Goal: Transaction & Acquisition: Subscribe to service/newsletter

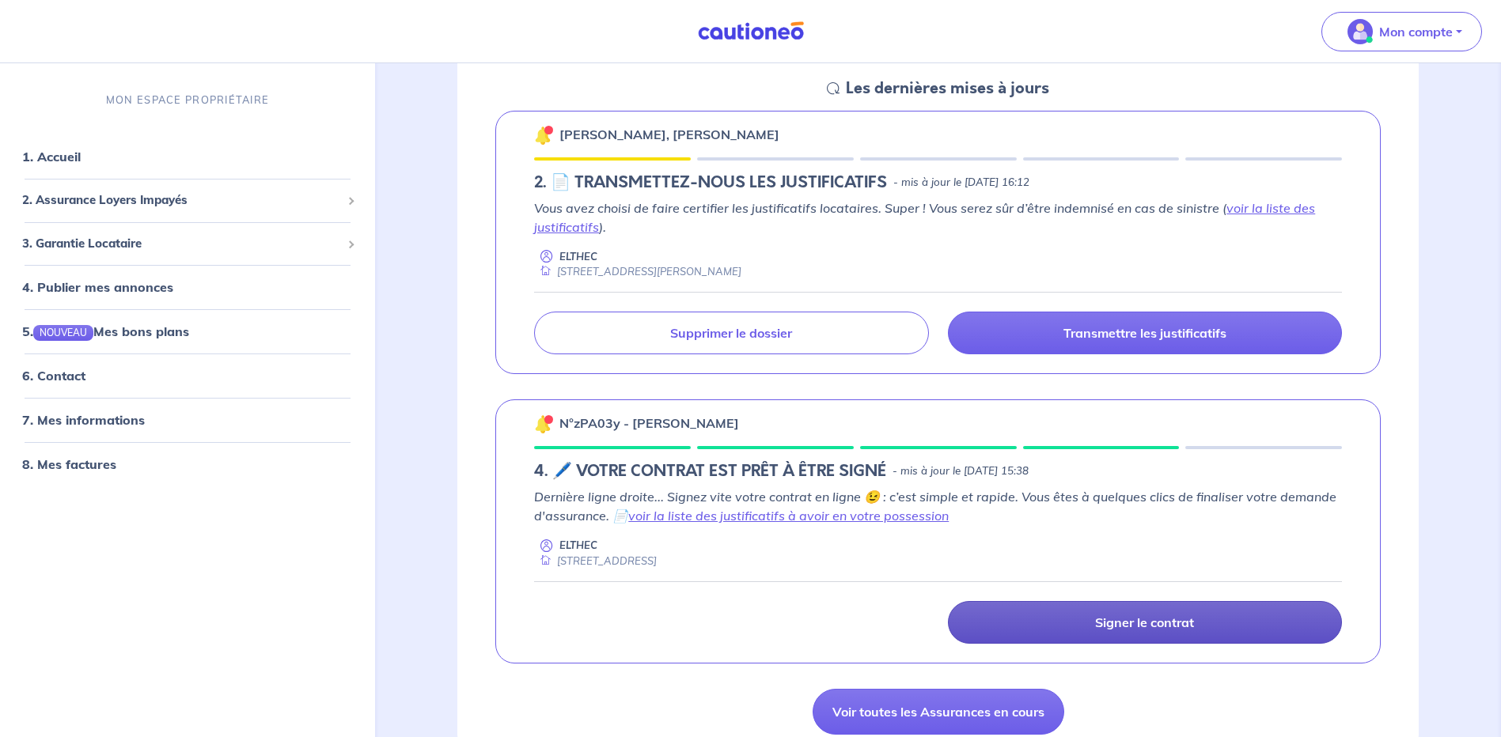
scroll to position [396, 0]
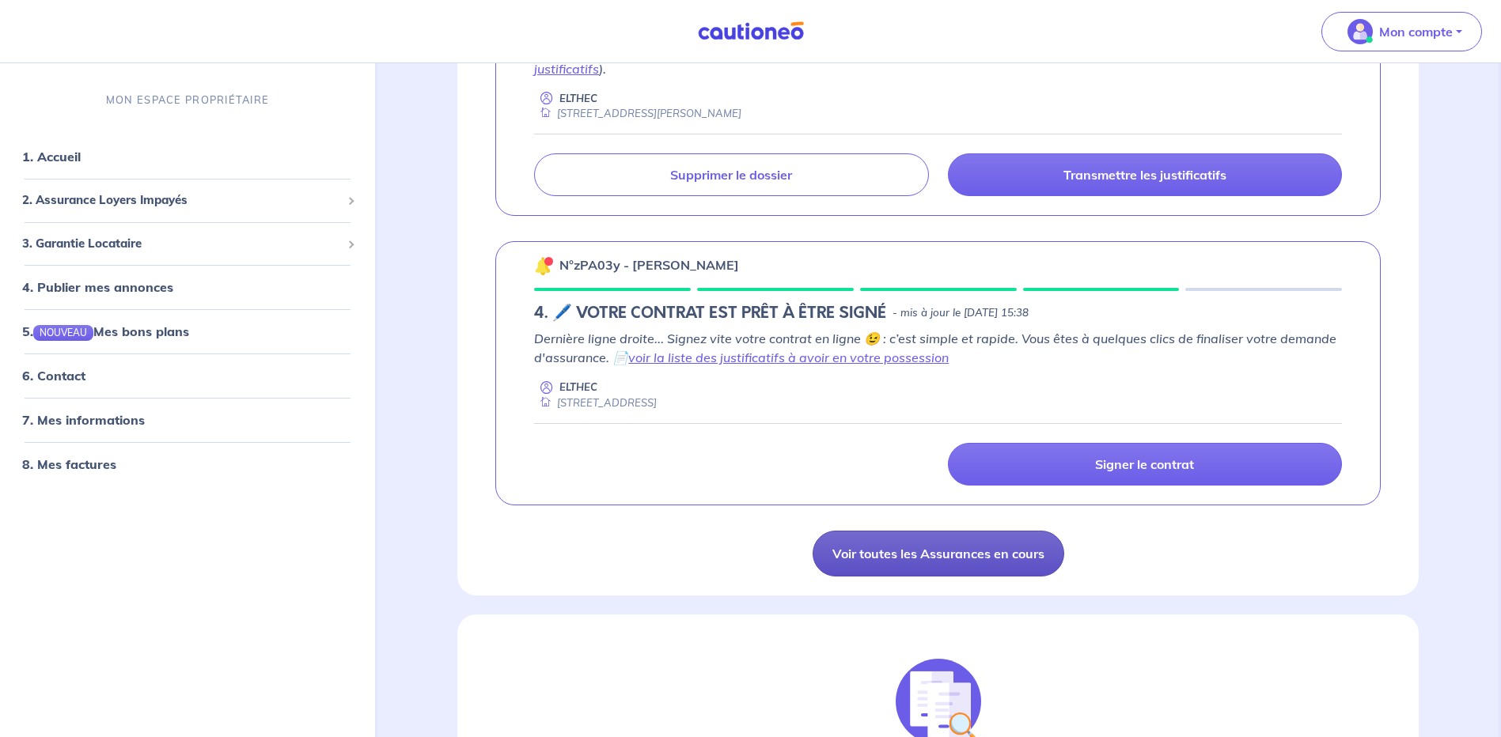
click at [874, 555] on link "Voir toutes les Assurances en cours" at bounding box center [939, 554] width 252 height 46
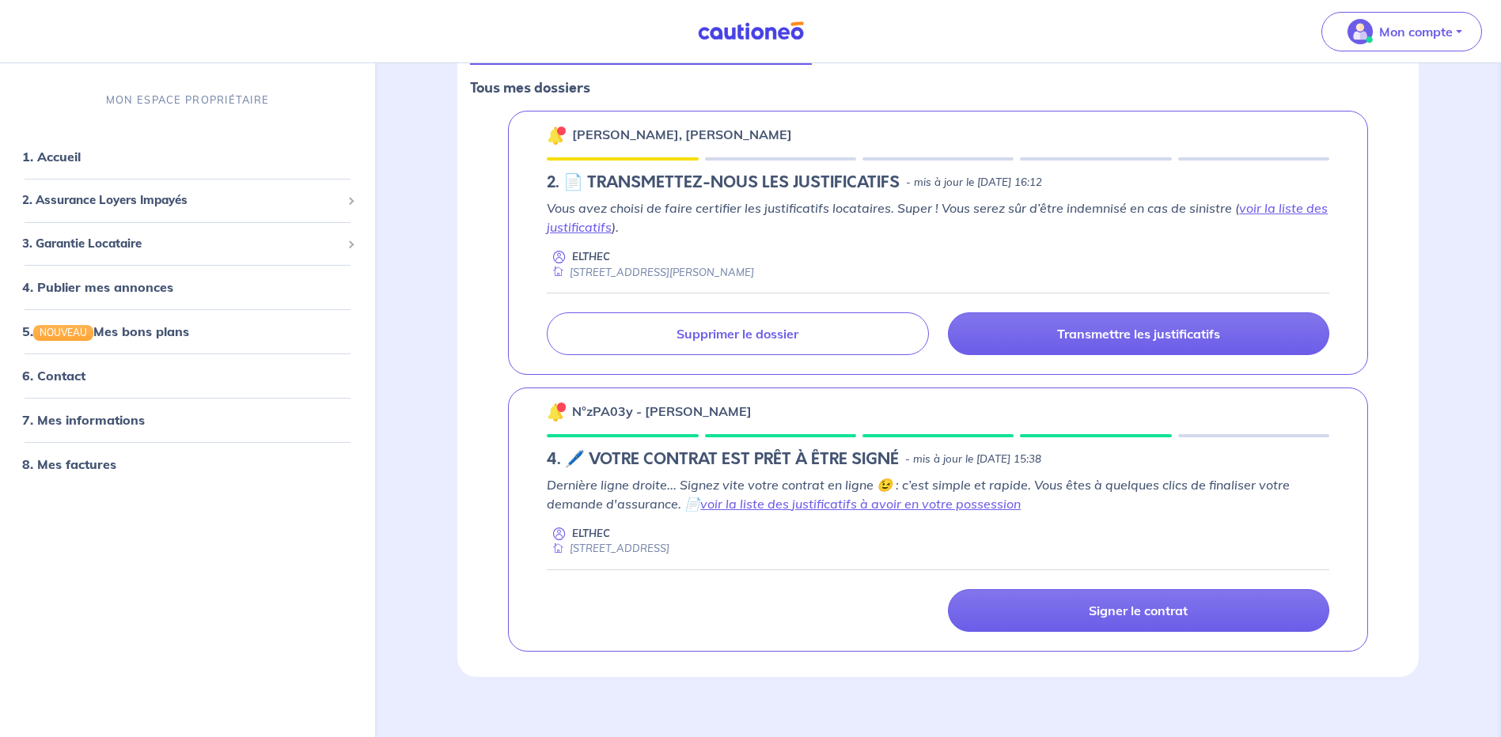
scroll to position [253, 0]
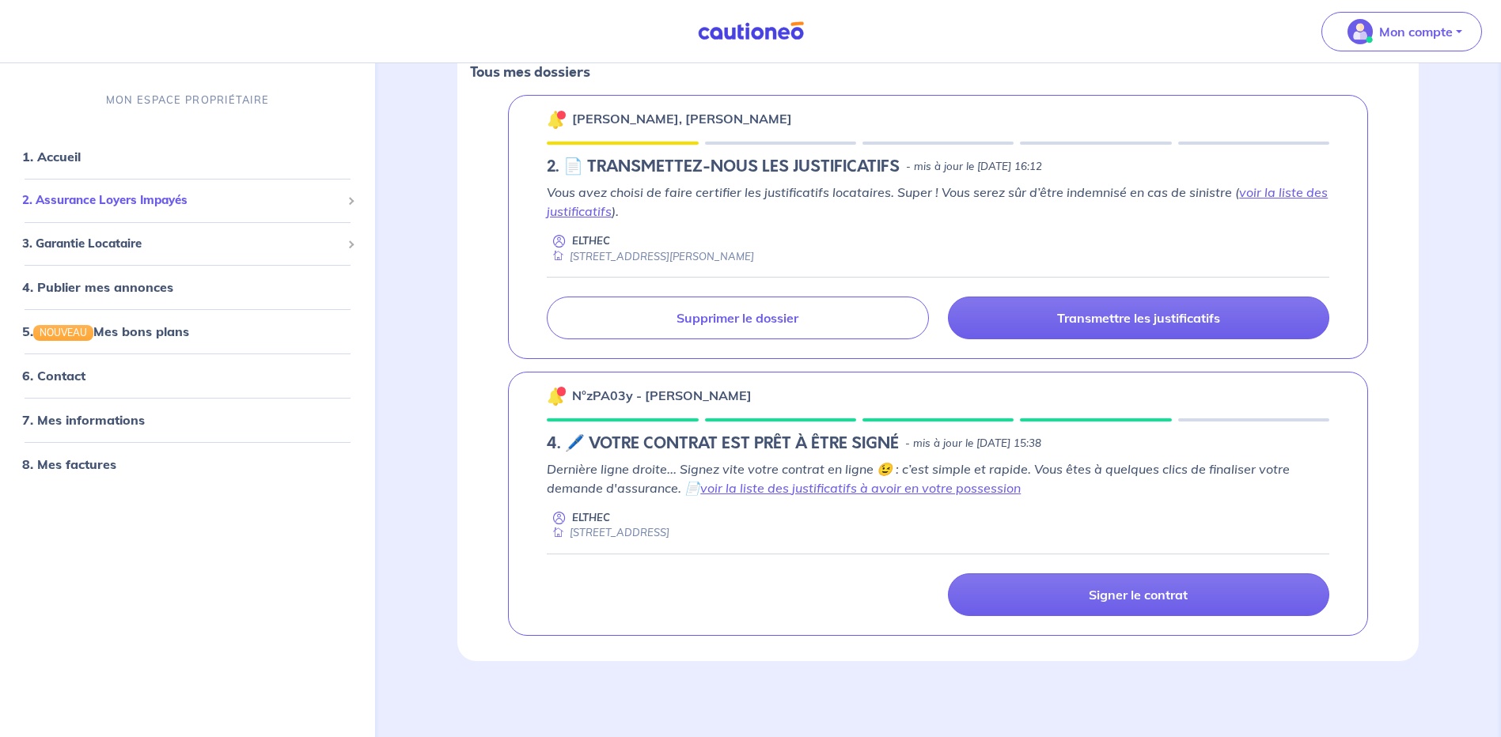
click at [279, 203] on span "2. Assurance Loyers Impayés" at bounding box center [181, 200] width 319 height 18
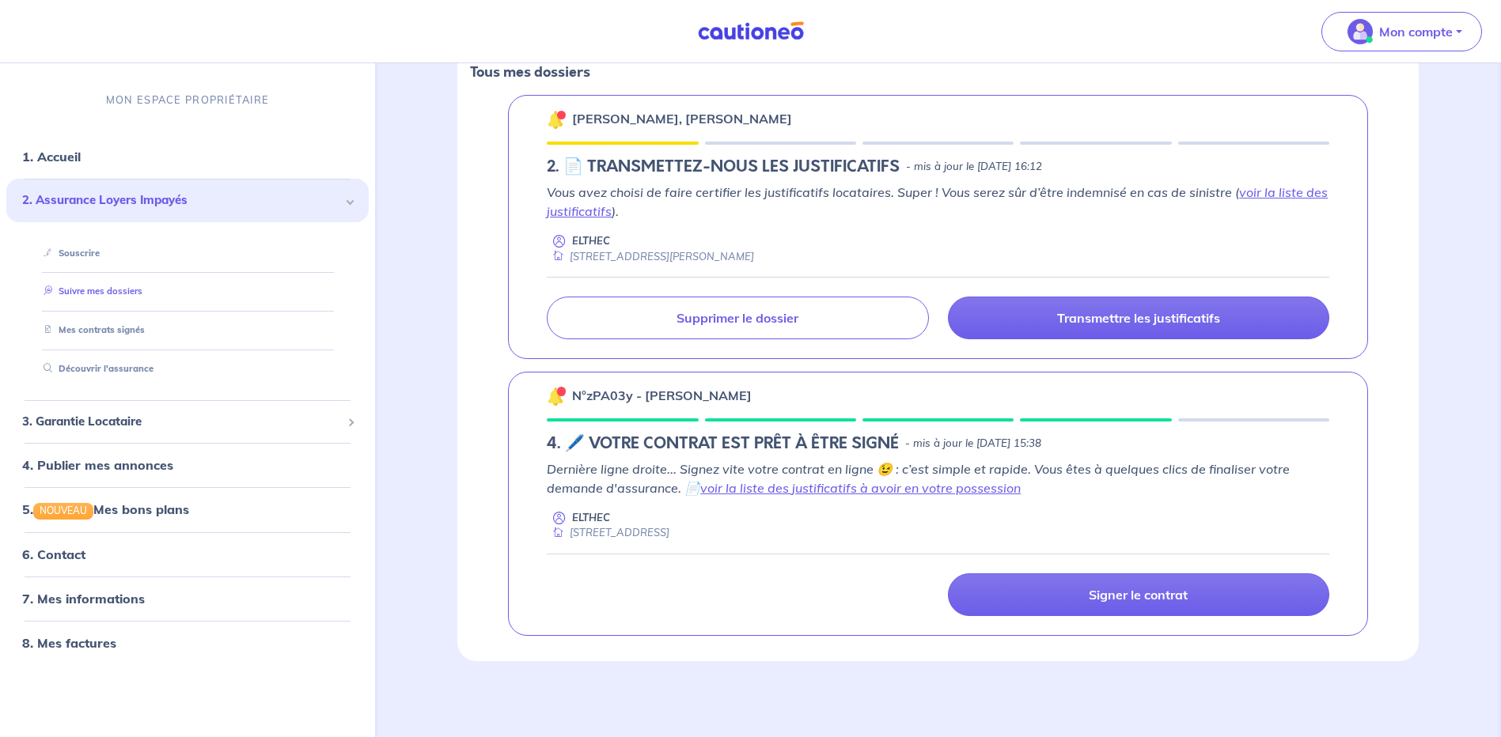
click at [101, 293] on link "Suivre mes dossiers" at bounding box center [89, 291] width 105 height 11
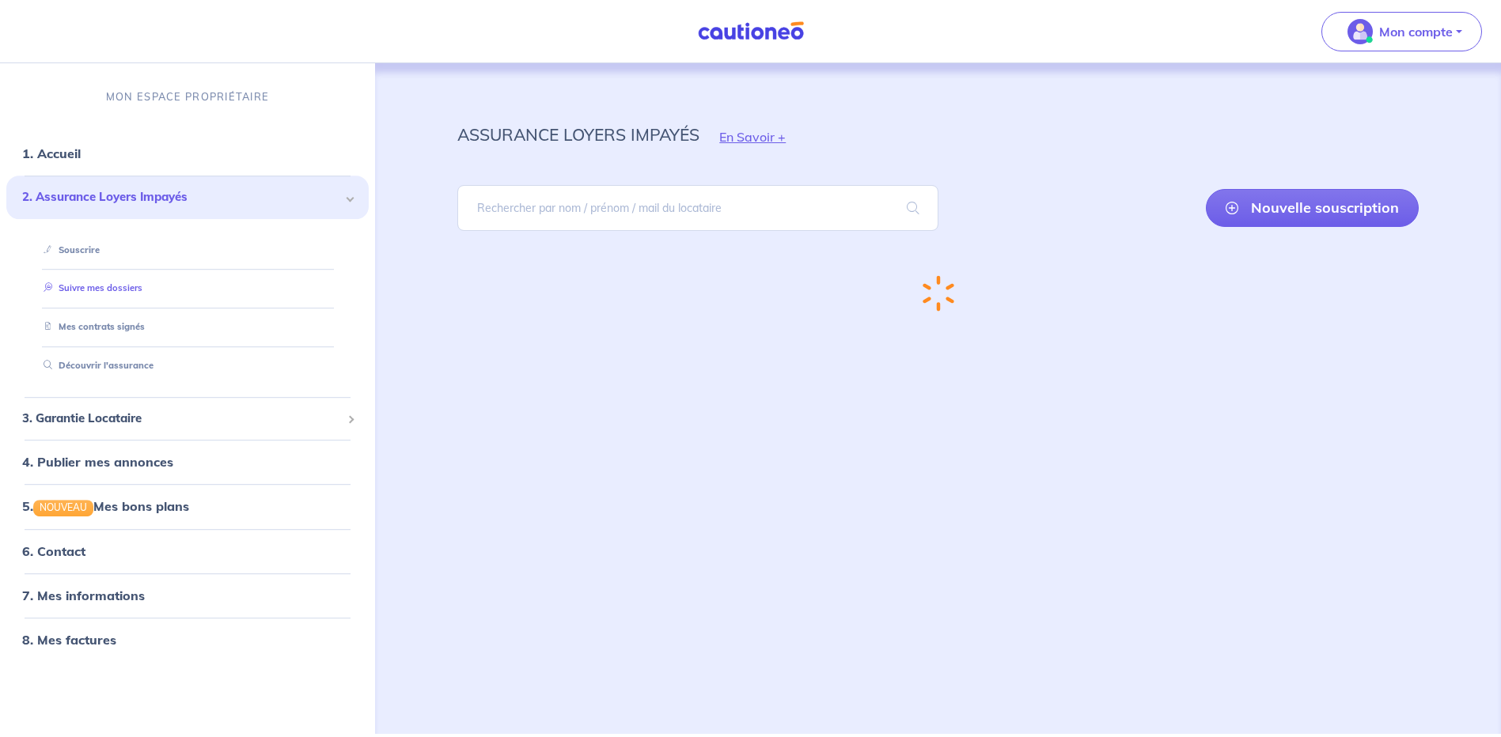
scroll to position [0, 0]
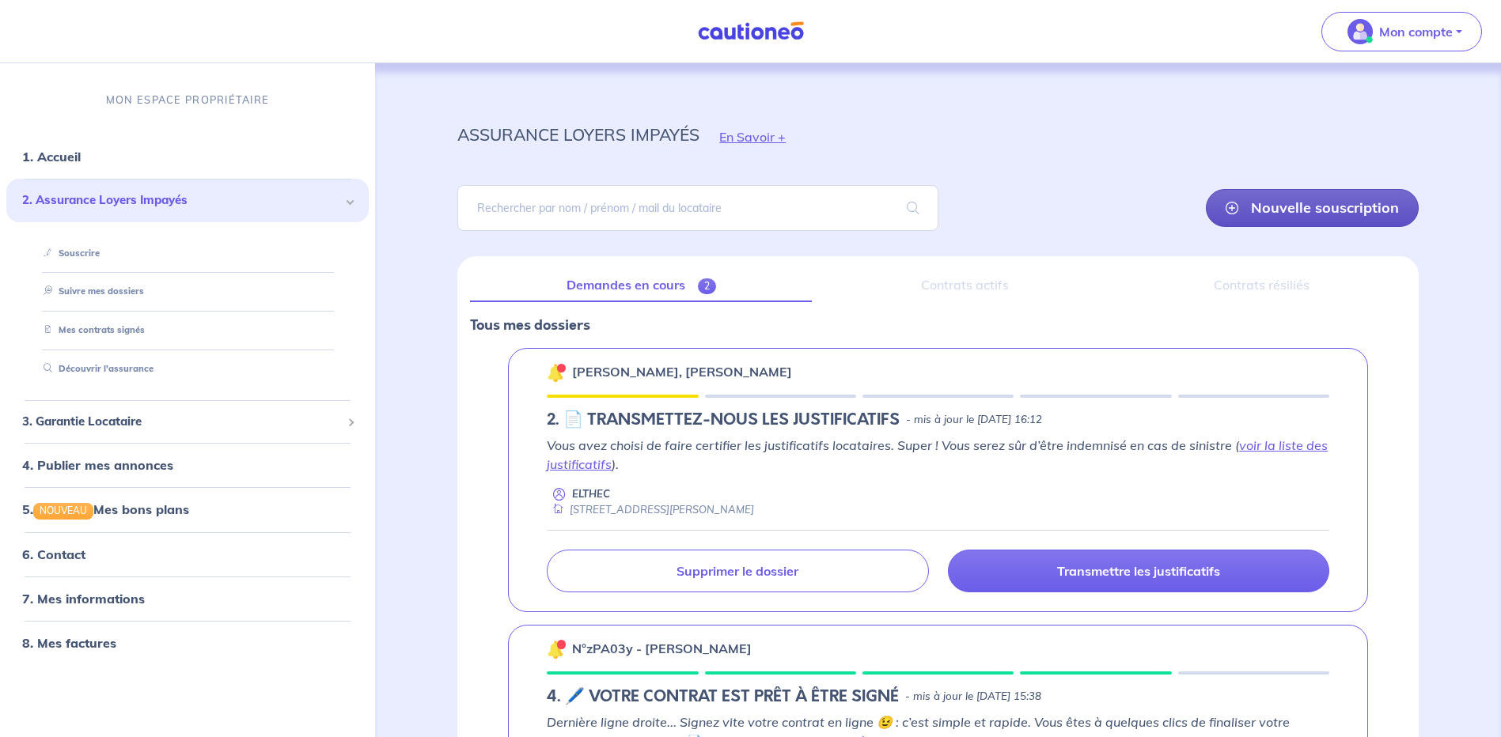
click at [1308, 196] on link "Nouvelle souscription" at bounding box center [1312, 208] width 213 height 38
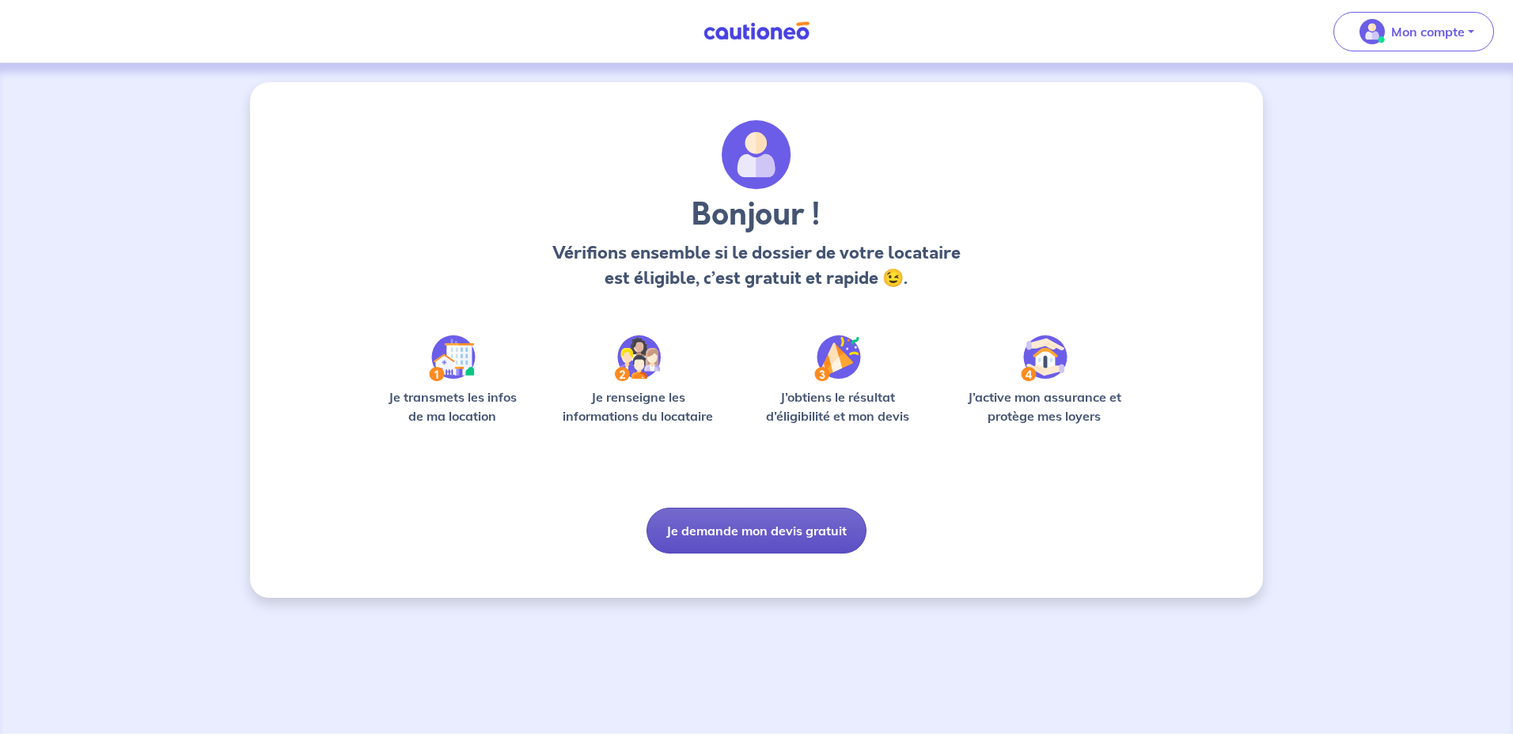
click at [764, 525] on button "Je demande mon devis gratuit" at bounding box center [756, 531] width 220 height 46
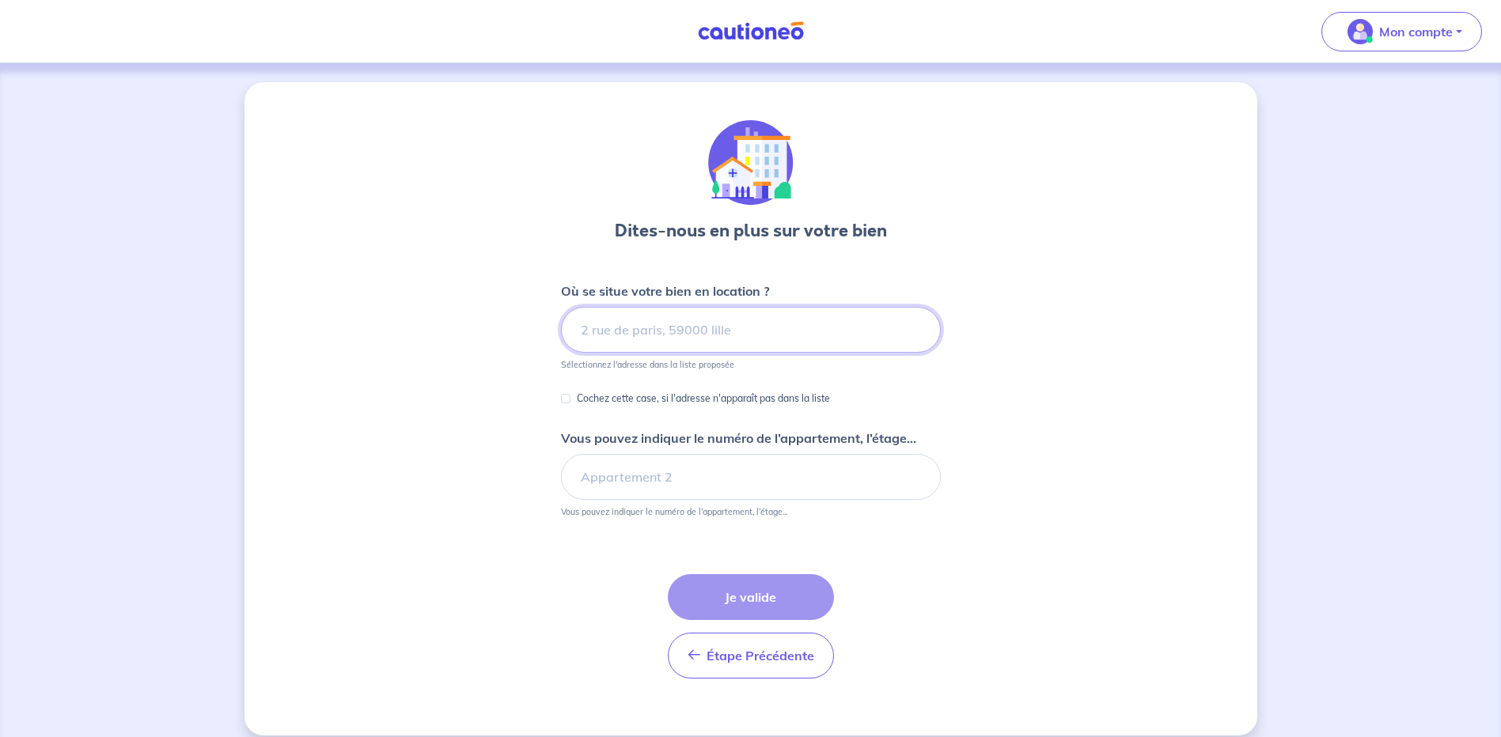
click at [768, 329] on input at bounding box center [751, 330] width 380 height 46
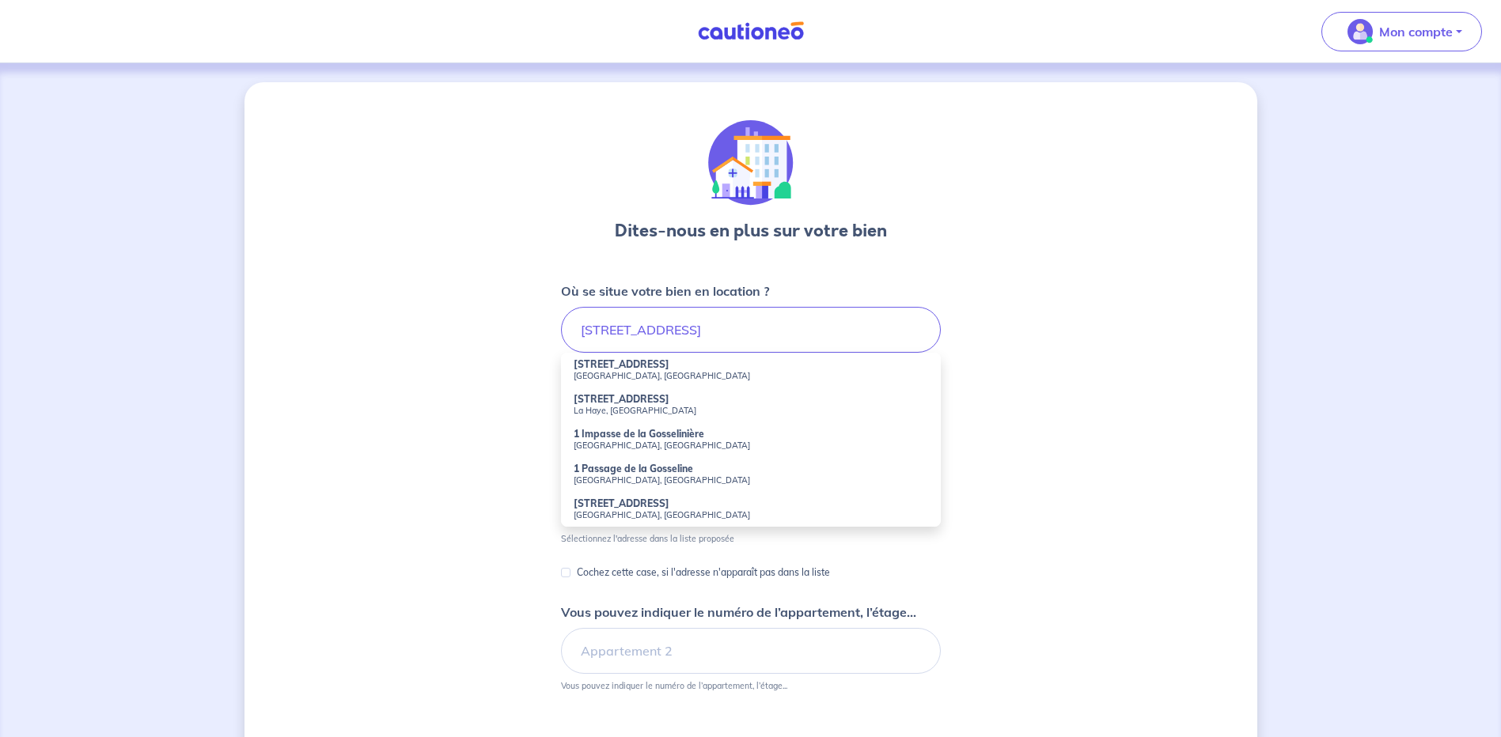
click at [728, 367] on li "[STREET_ADDRESS]" at bounding box center [751, 370] width 380 height 35
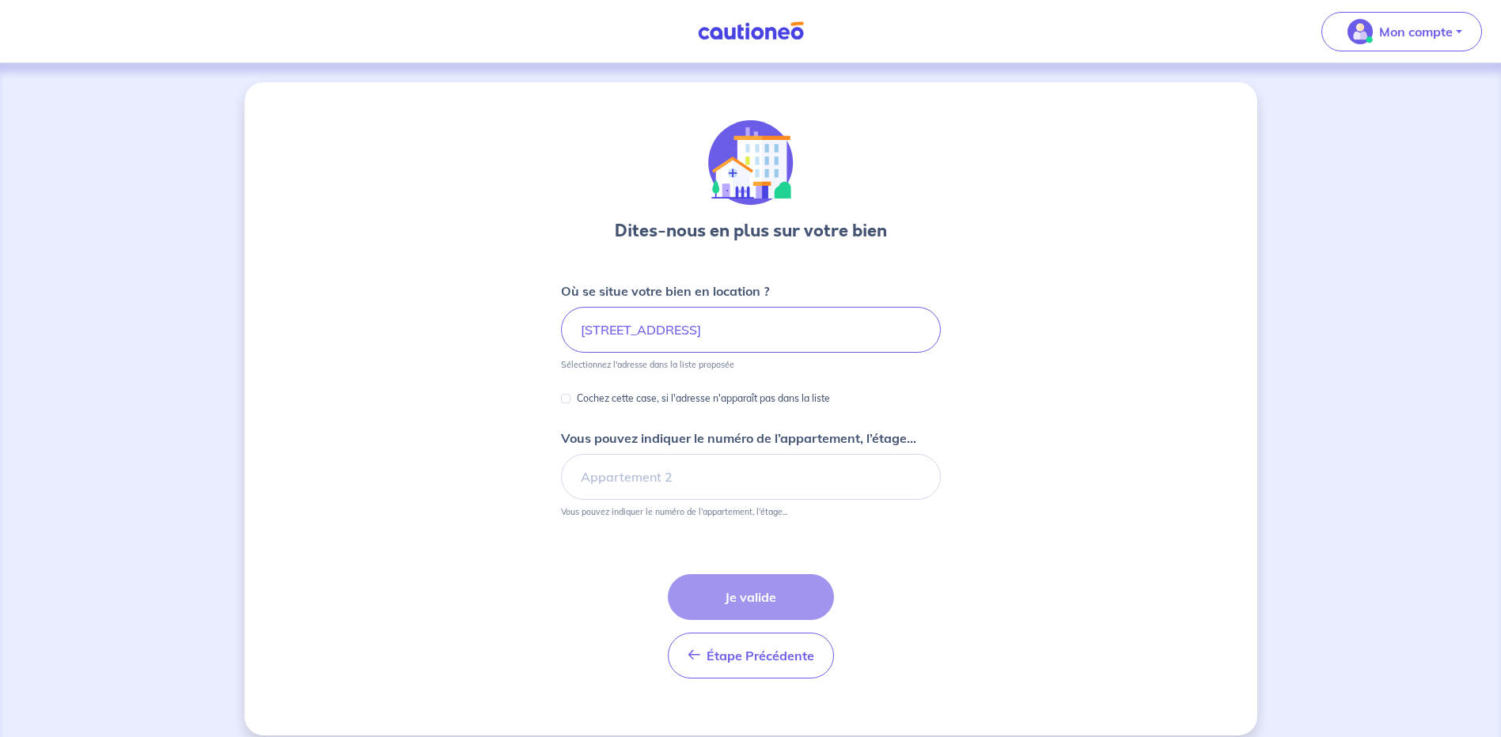
type input "[STREET_ADDRESS]"
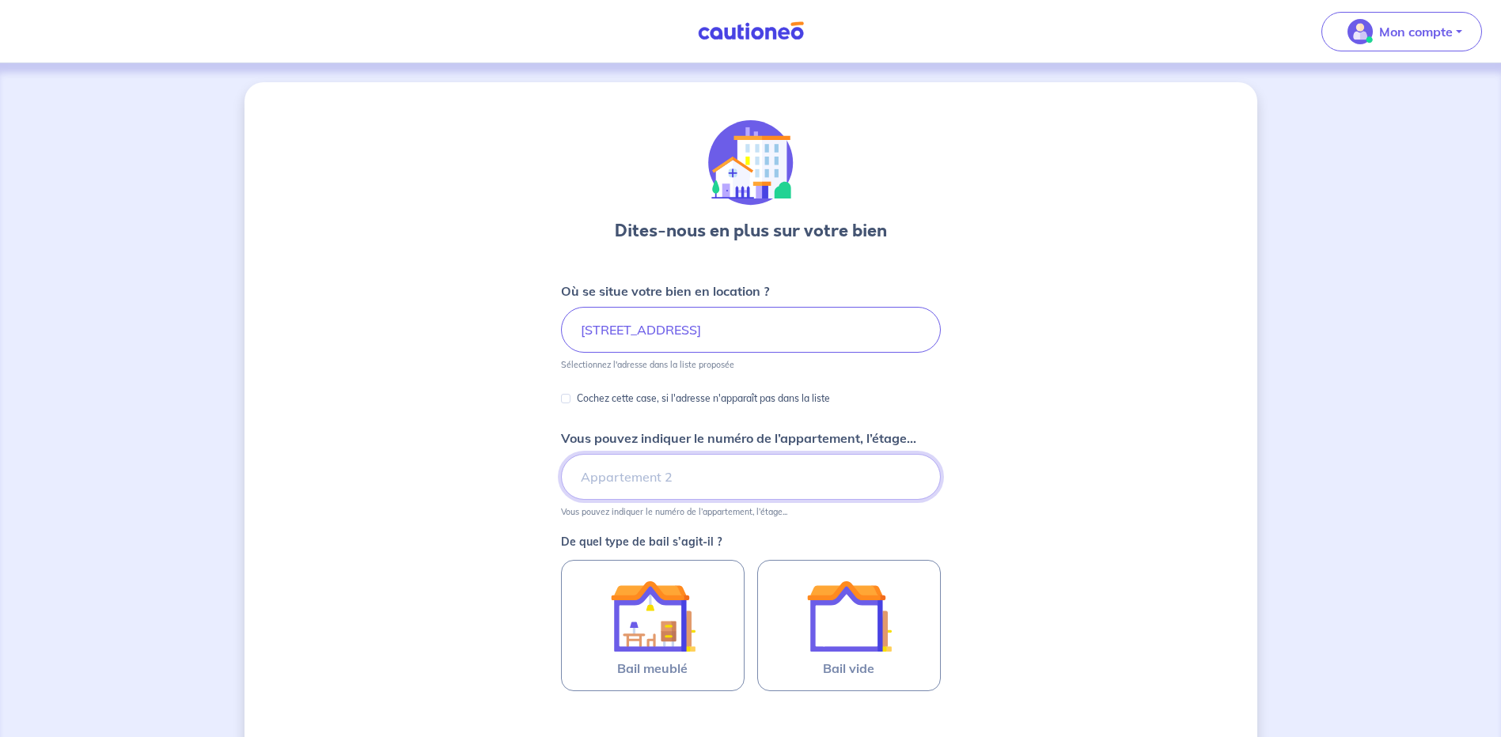
click at [689, 477] on input "Vous pouvez indiquer le numéro de l’appartement, l’étage..." at bounding box center [751, 477] width 380 height 46
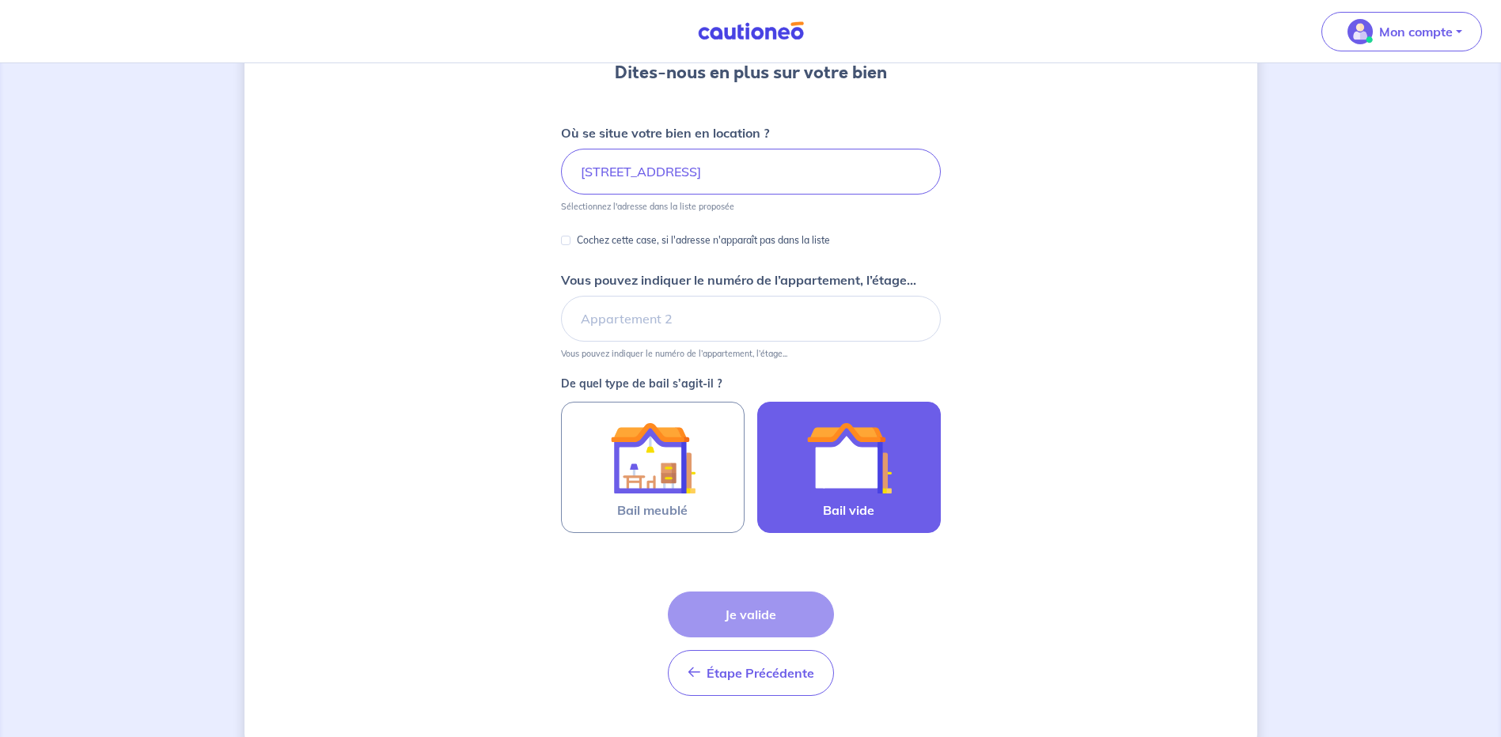
click at [868, 460] on img at bounding box center [848, 457] width 85 height 85
click at [0, 0] on input "Bail vide" at bounding box center [0, 0] width 0 height 0
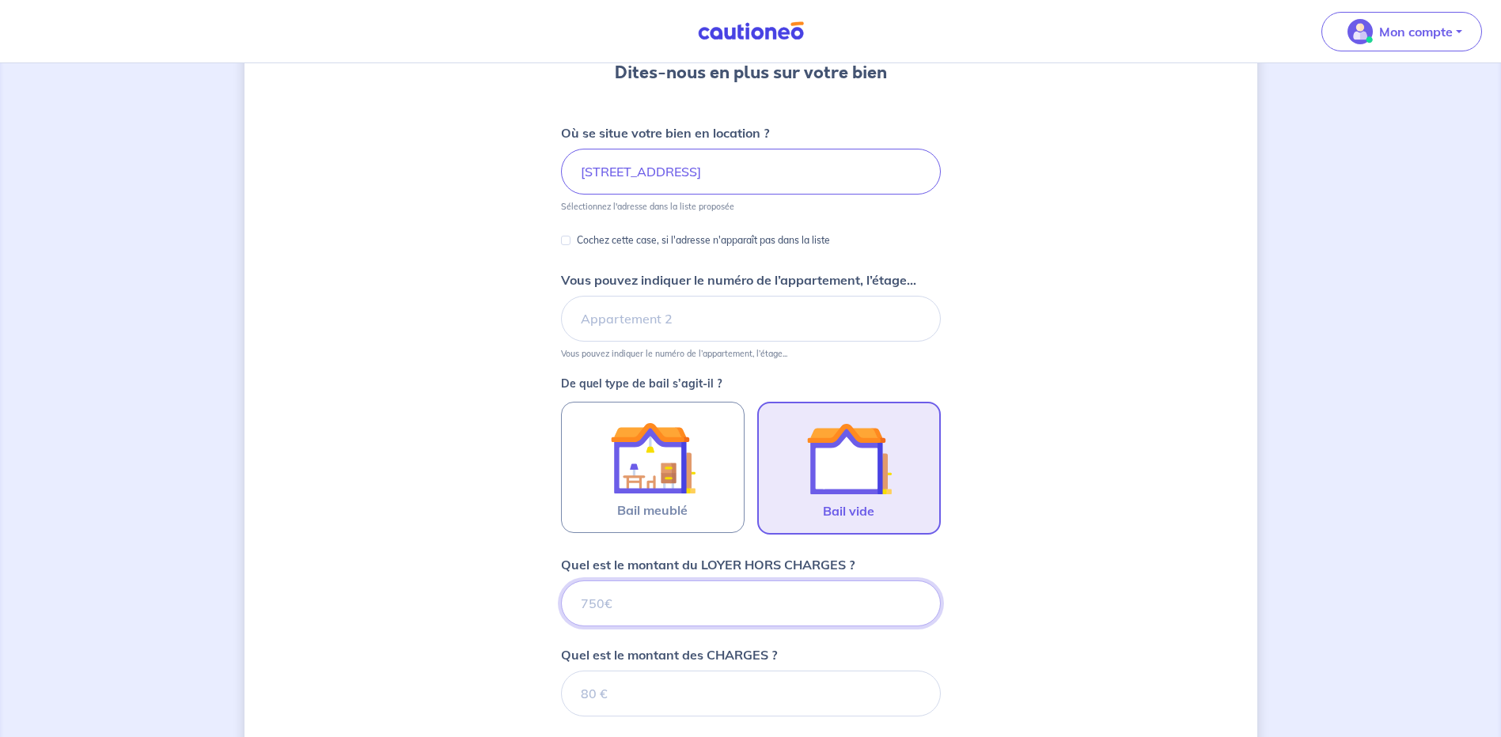
scroll to position [483, 0]
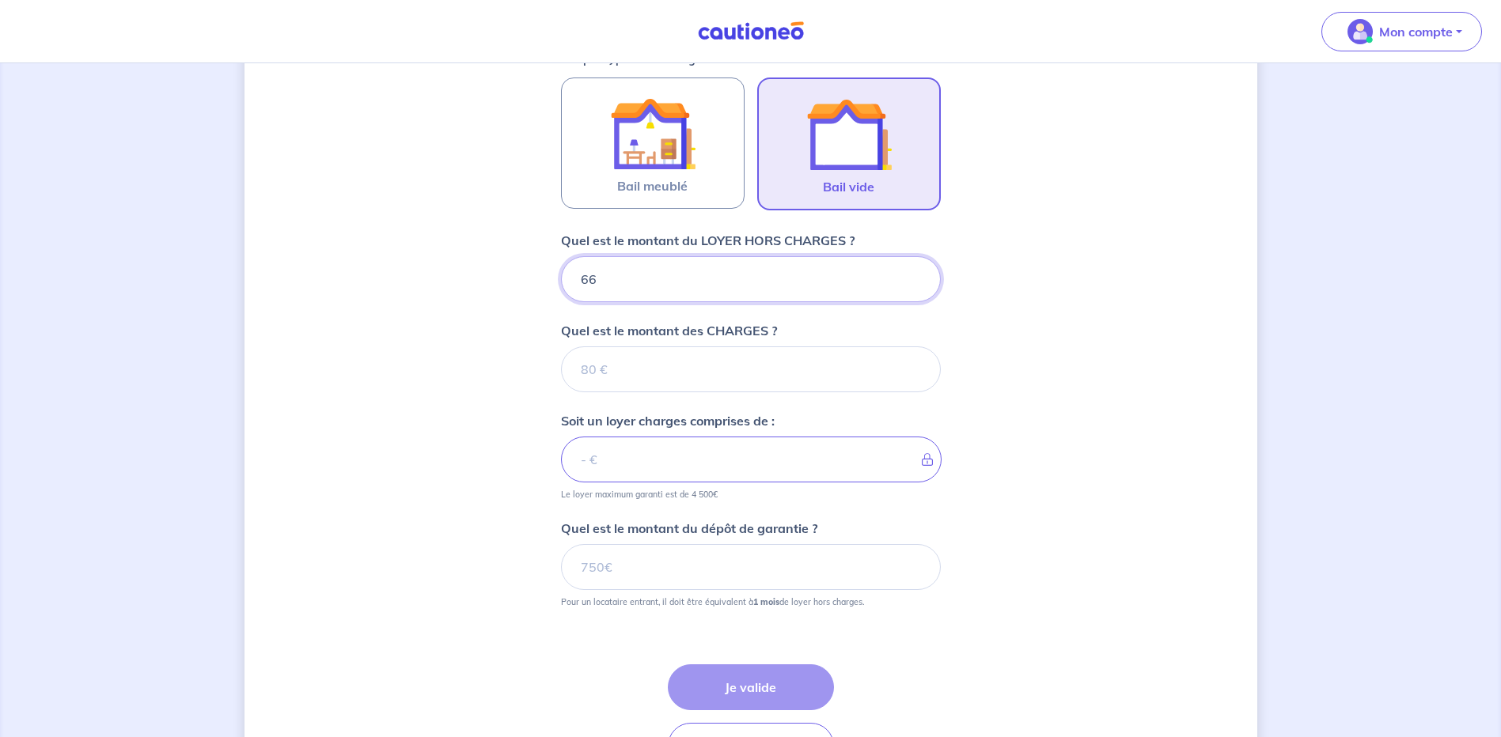
type input "660"
click at [701, 367] on input "Quel est le montant des CHARGES ?" at bounding box center [751, 370] width 380 height 46
type input "20"
type input "680"
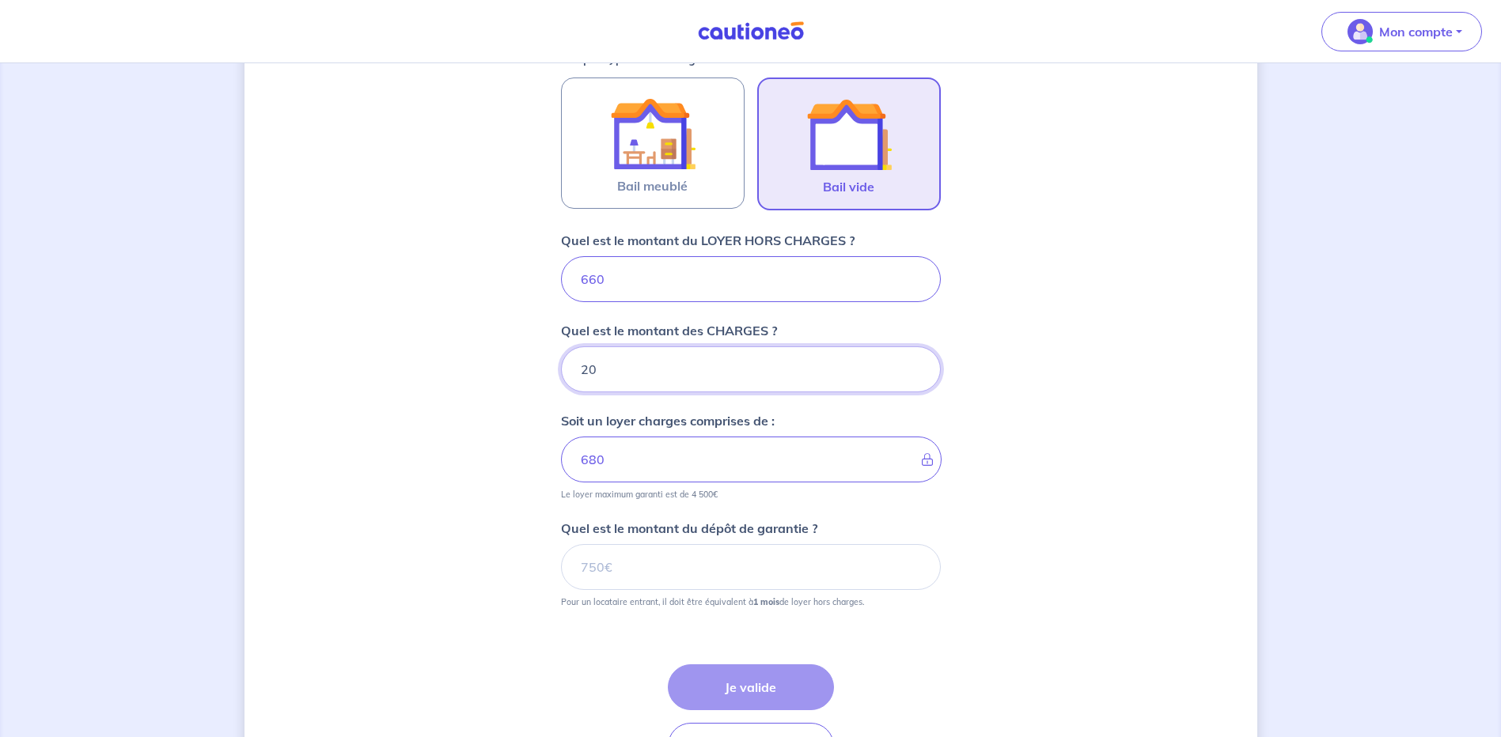
type input "20"
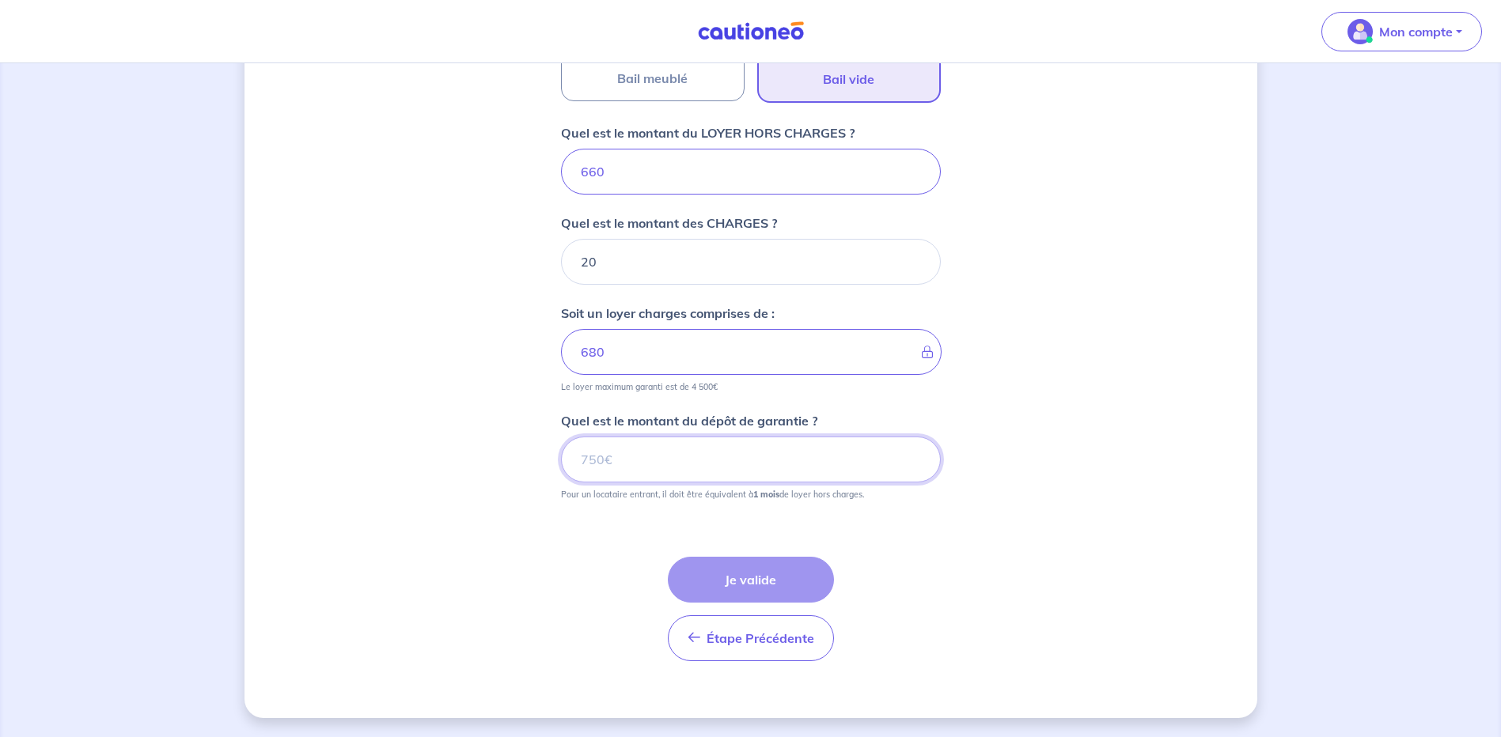
click at [681, 469] on input "Quel est le montant du dépôt de garantie ?" at bounding box center [751, 460] width 380 height 46
type input "660"
click at [770, 577] on button "Je valide" at bounding box center [751, 580] width 166 height 46
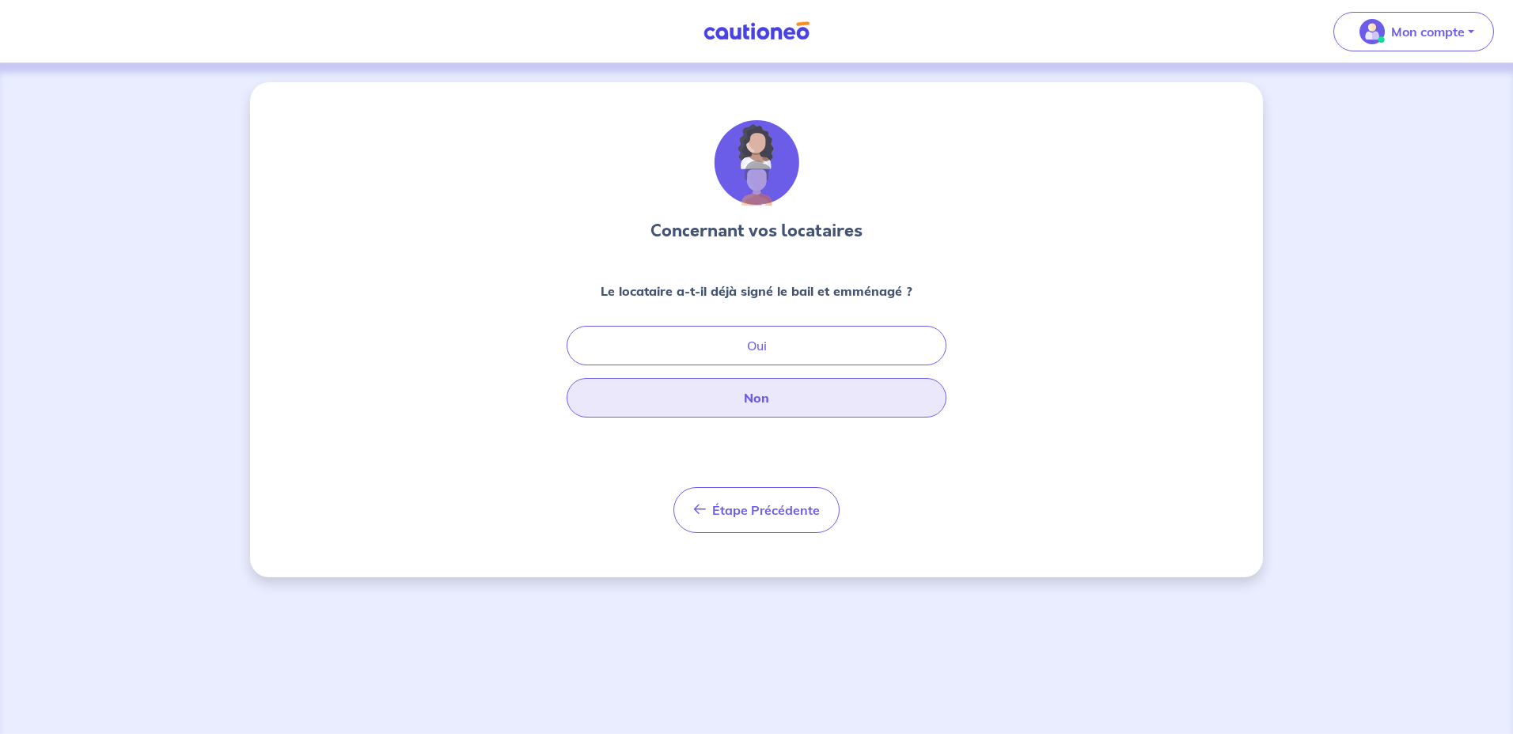
click at [828, 396] on button "Non" at bounding box center [757, 398] width 380 height 40
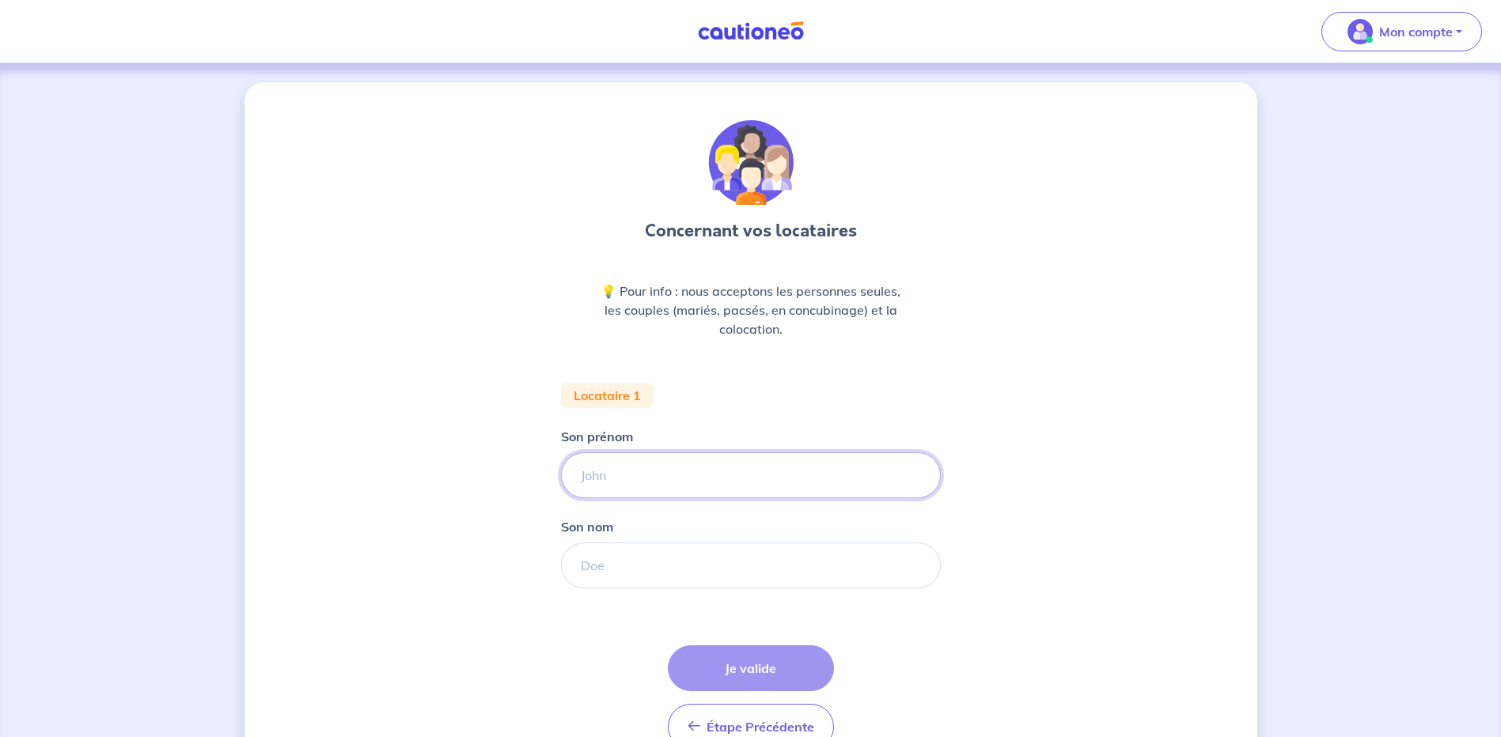
click at [767, 461] on input "Son prénom" at bounding box center [751, 476] width 380 height 46
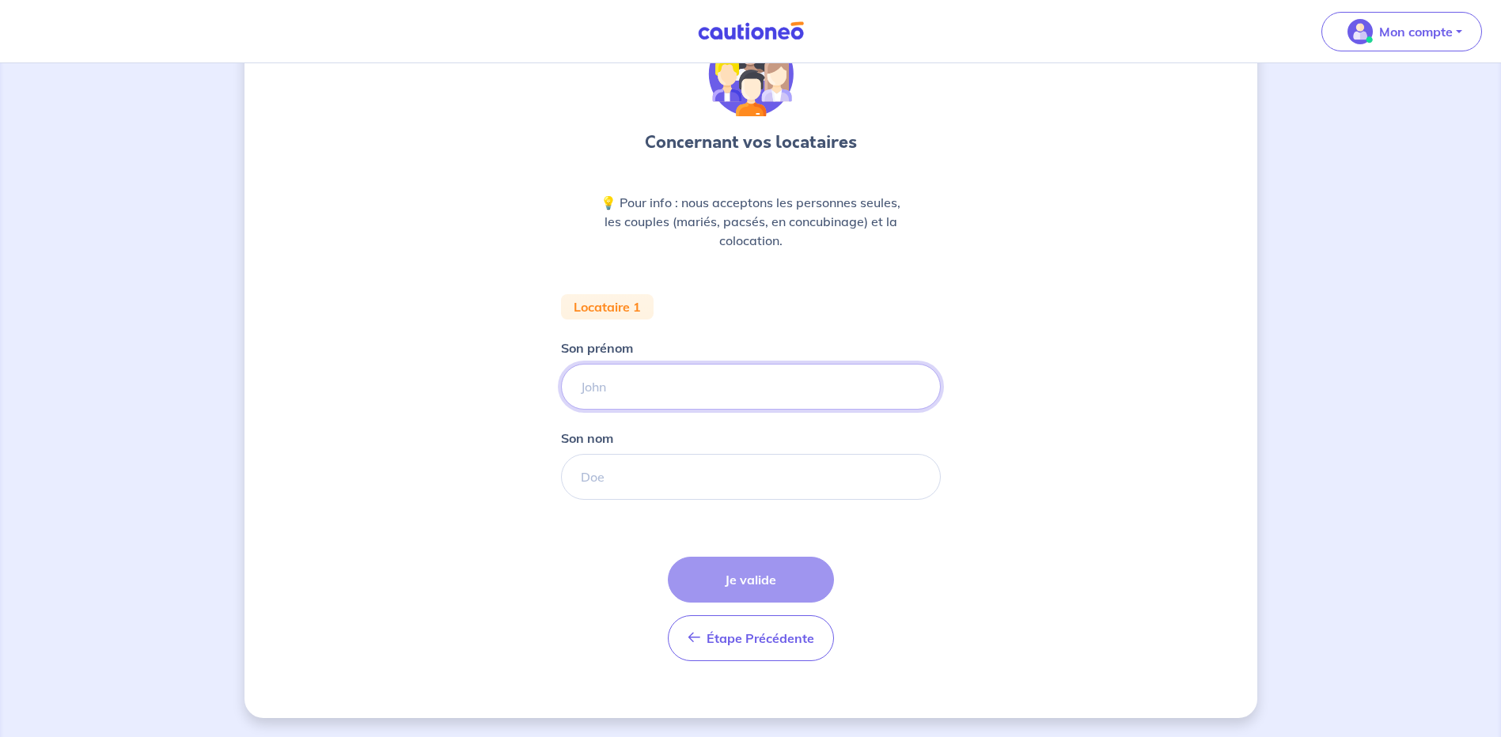
click at [719, 379] on input "Son prénom" at bounding box center [751, 387] width 380 height 46
type input "[PERSON_NAME]"
click at [680, 461] on input "Son nom" at bounding box center [751, 477] width 380 height 46
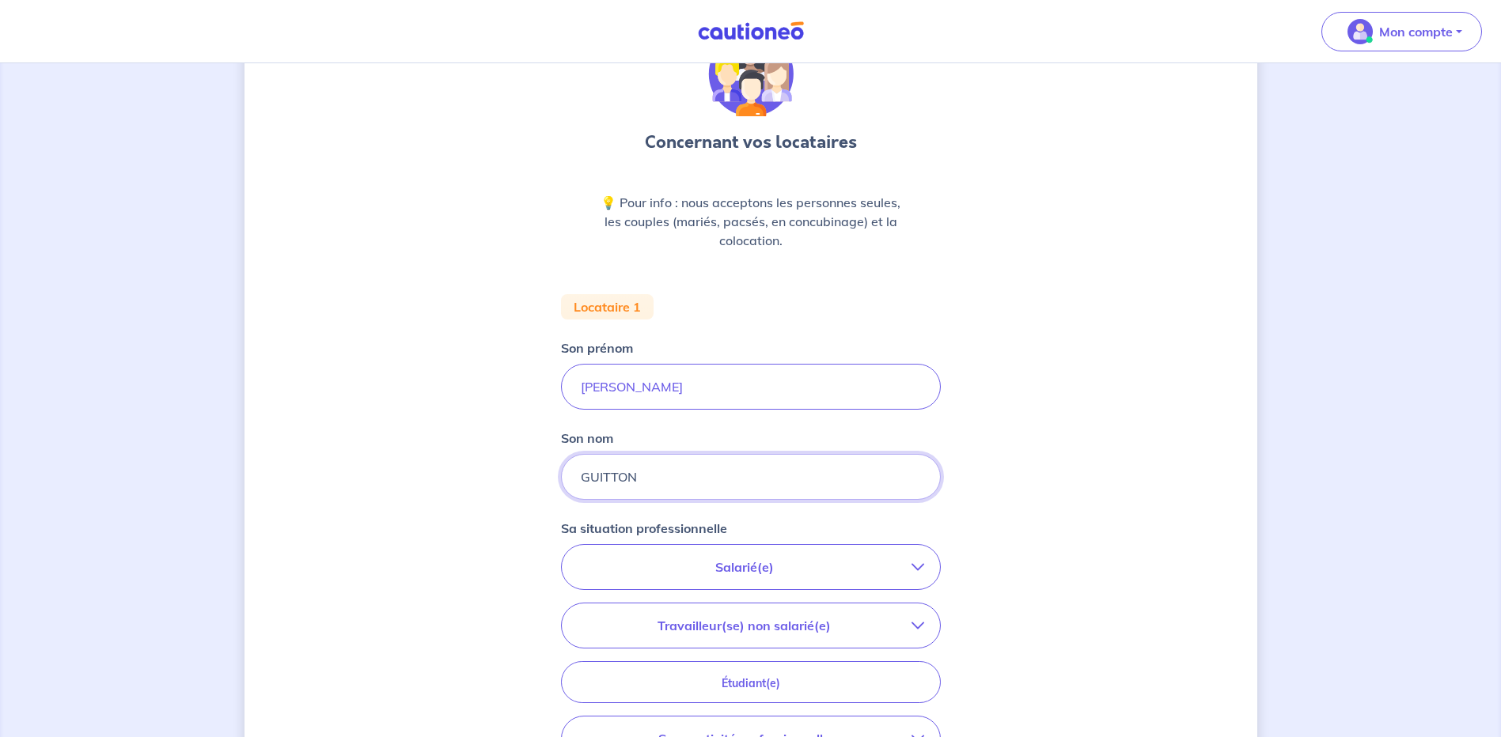
scroll to position [247, 0]
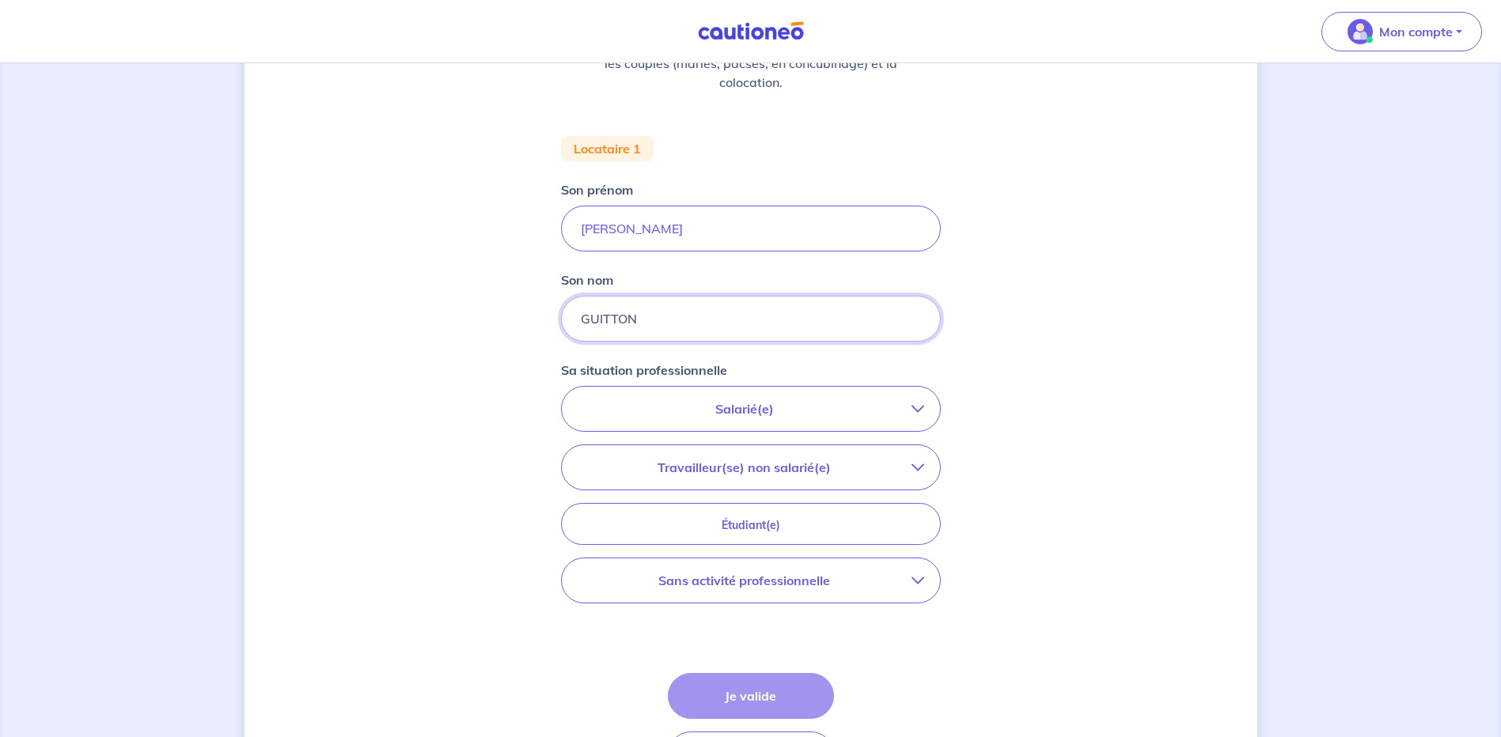
type input "GUITTON"
click at [877, 404] on p "Salarié(e)" at bounding box center [745, 409] width 334 height 19
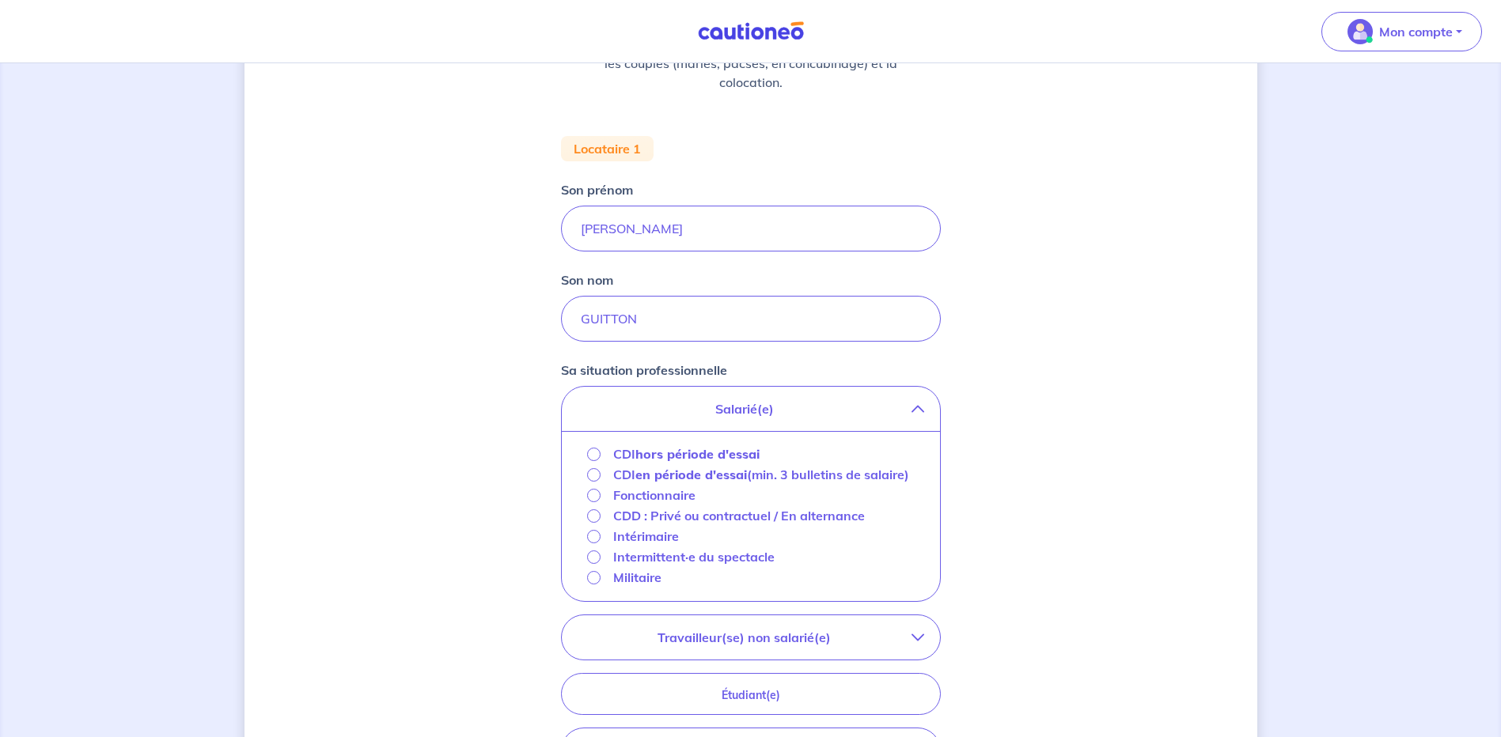
click at [750, 453] on strong "hors période d'essai" at bounding box center [697, 454] width 124 height 16
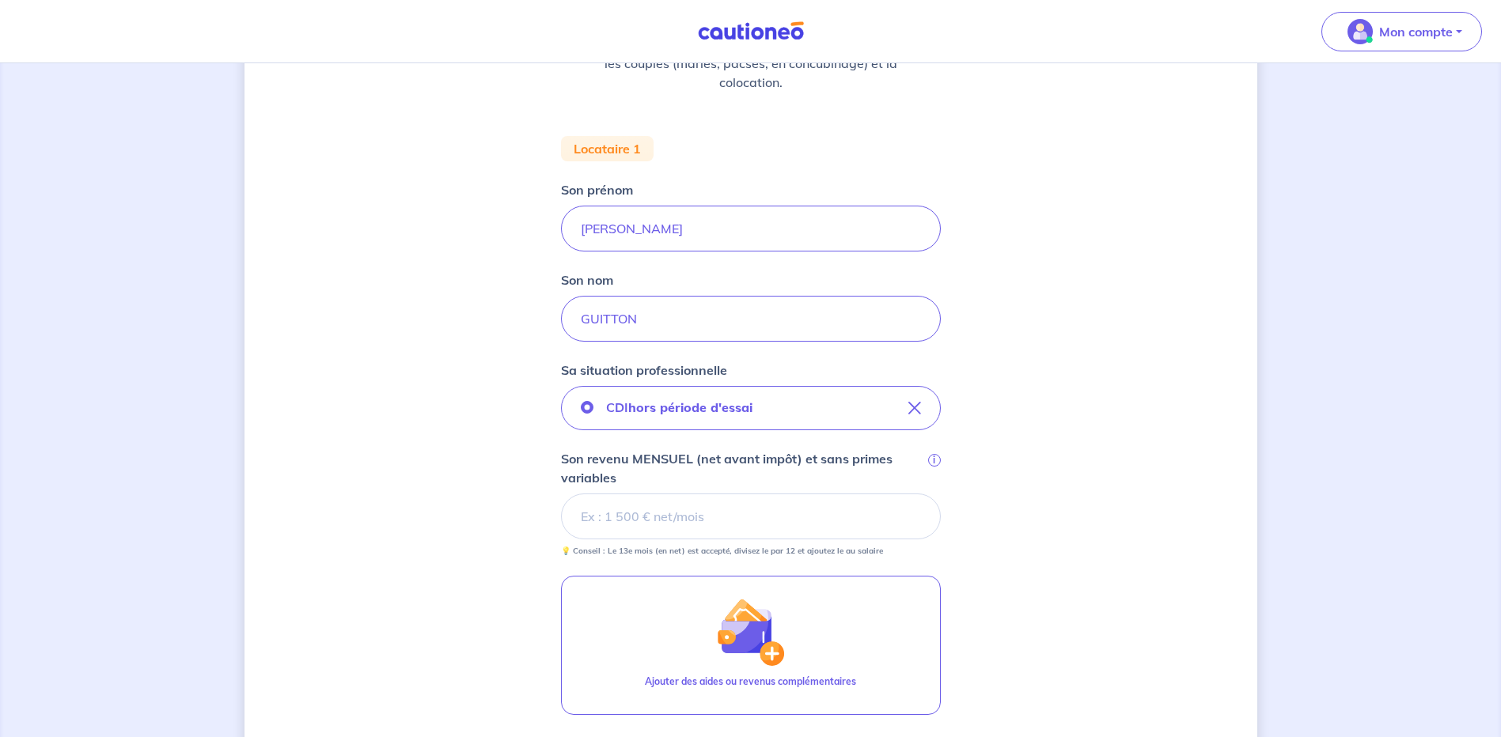
scroll to position [326, 0]
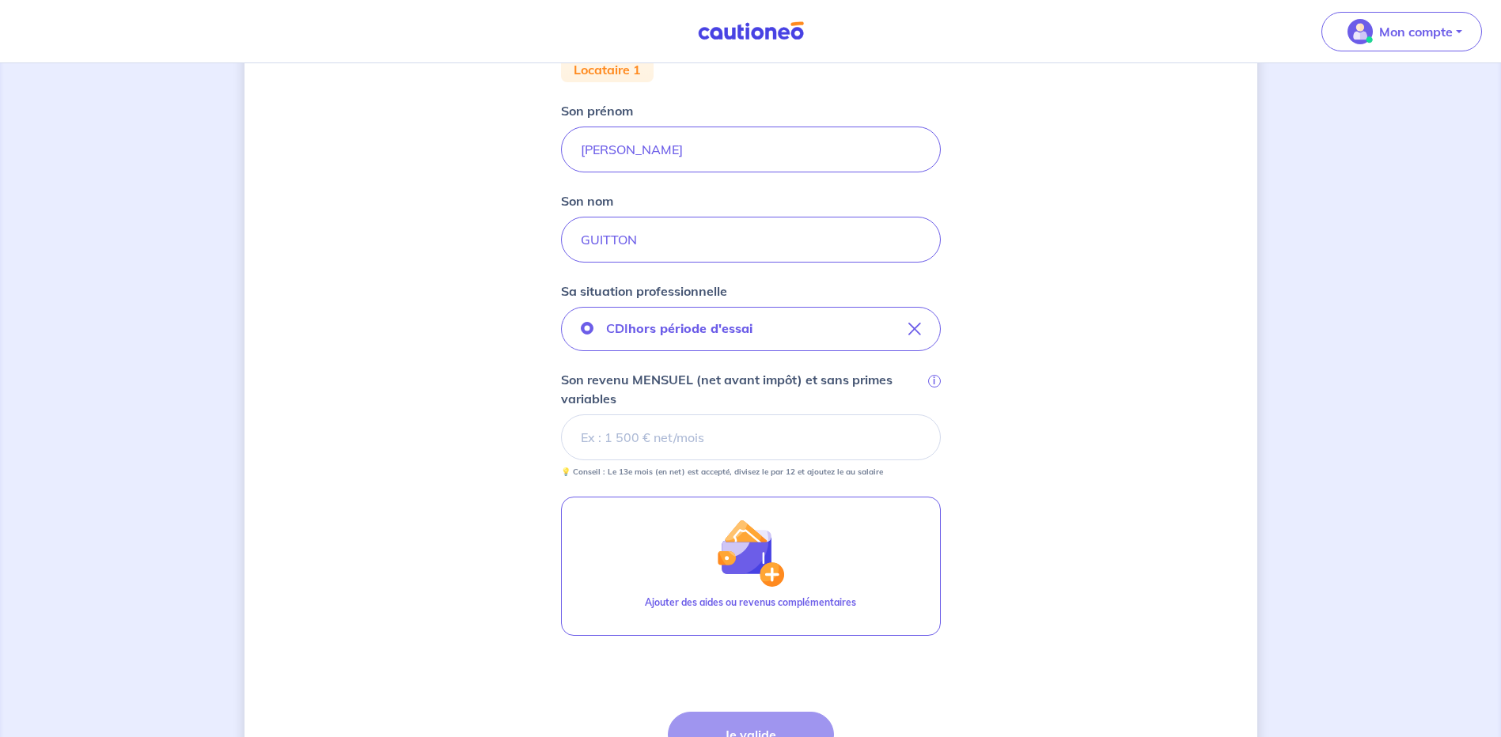
click at [807, 446] on input "Son revenu MENSUEL (net avant impôt) et sans primes variables i" at bounding box center [751, 438] width 380 height 46
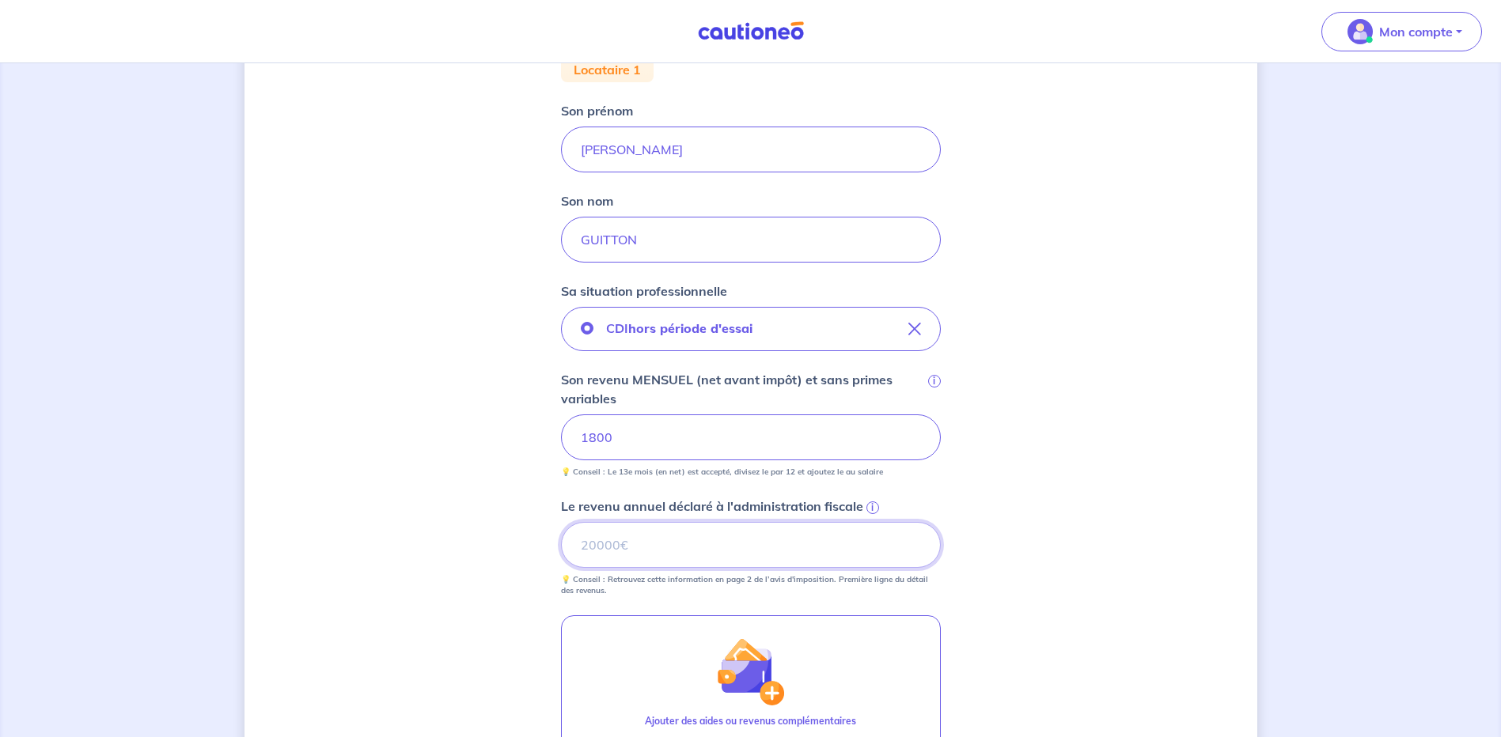
click at [741, 533] on input "Le revenu annuel déclaré à l'administration fiscale i" at bounding box center [751, 545] width 380 height 46
click at [669, 558] on input "Le revenu annuel déclaré à l'administration fiscale i" at bounding box center [751, 545] width 380 height 46
type input "14000"
click at [1038, 591] on div "Concernant vos locataires 💡 Pour info : nous acceptons les personnes seules, le…" at bounding box center [750, 374] width 1013 height 1236
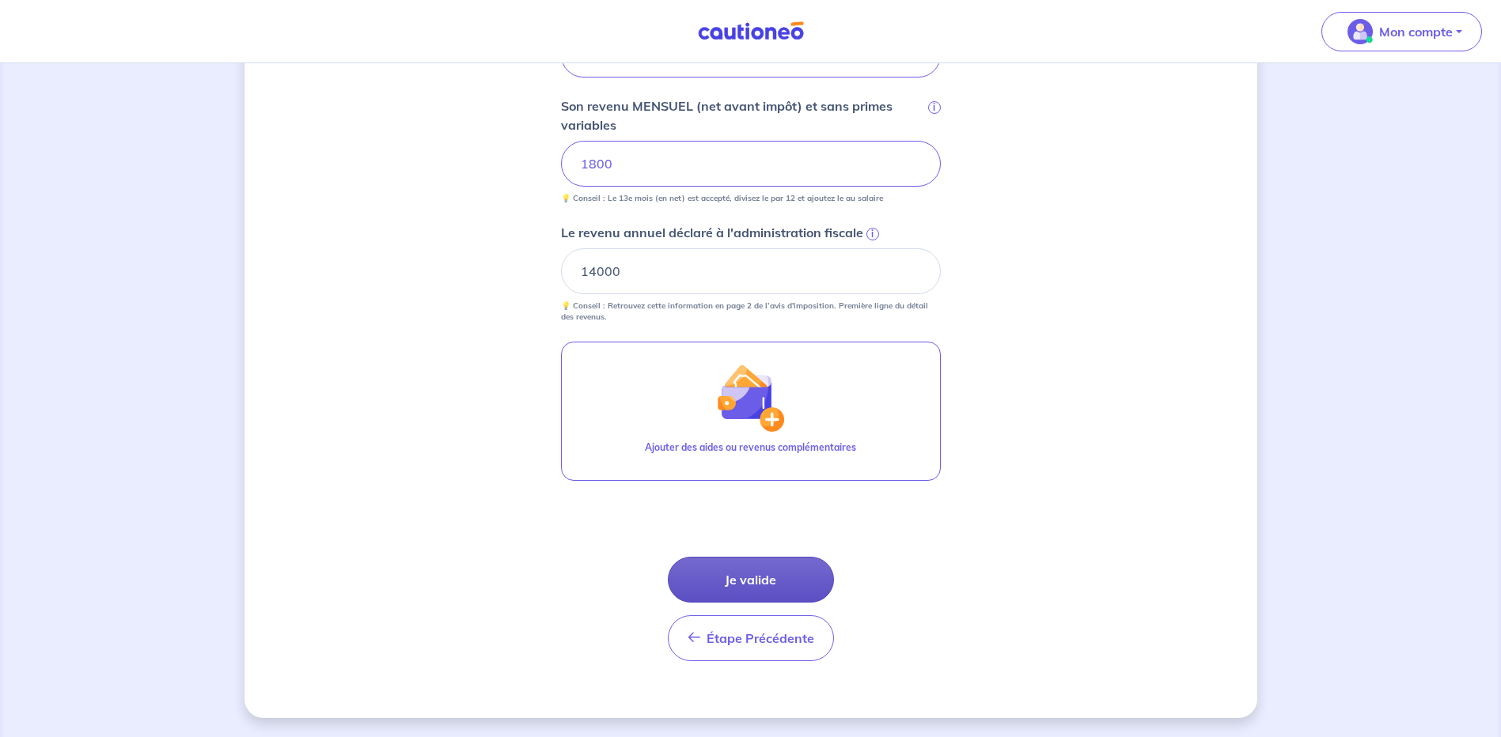
click at [780, 576] on button "Je valide" at bounding box center [751, 580] width 166 height 46
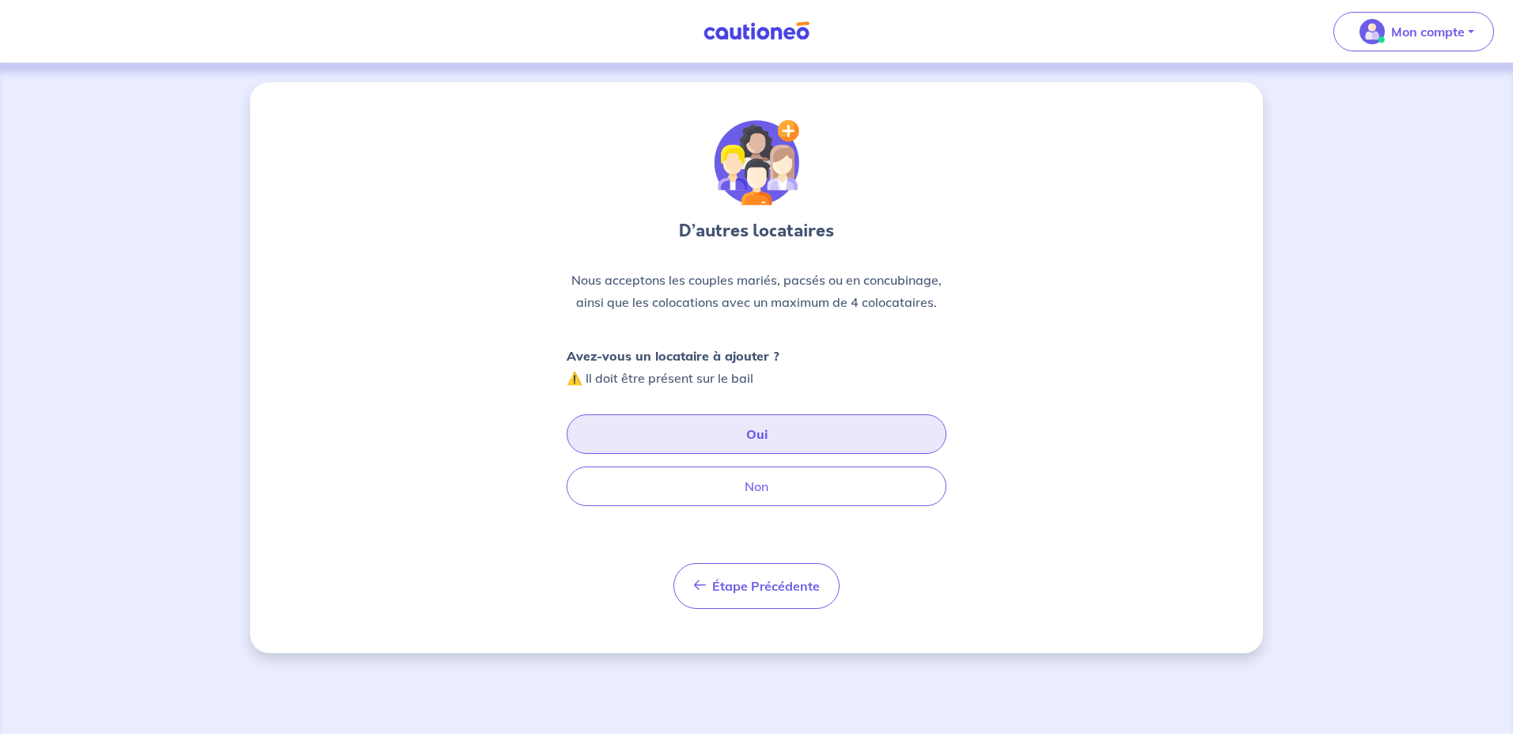
click at [805, 438] on button "Oui" at bounding box center [757, 435] width 380 height 40
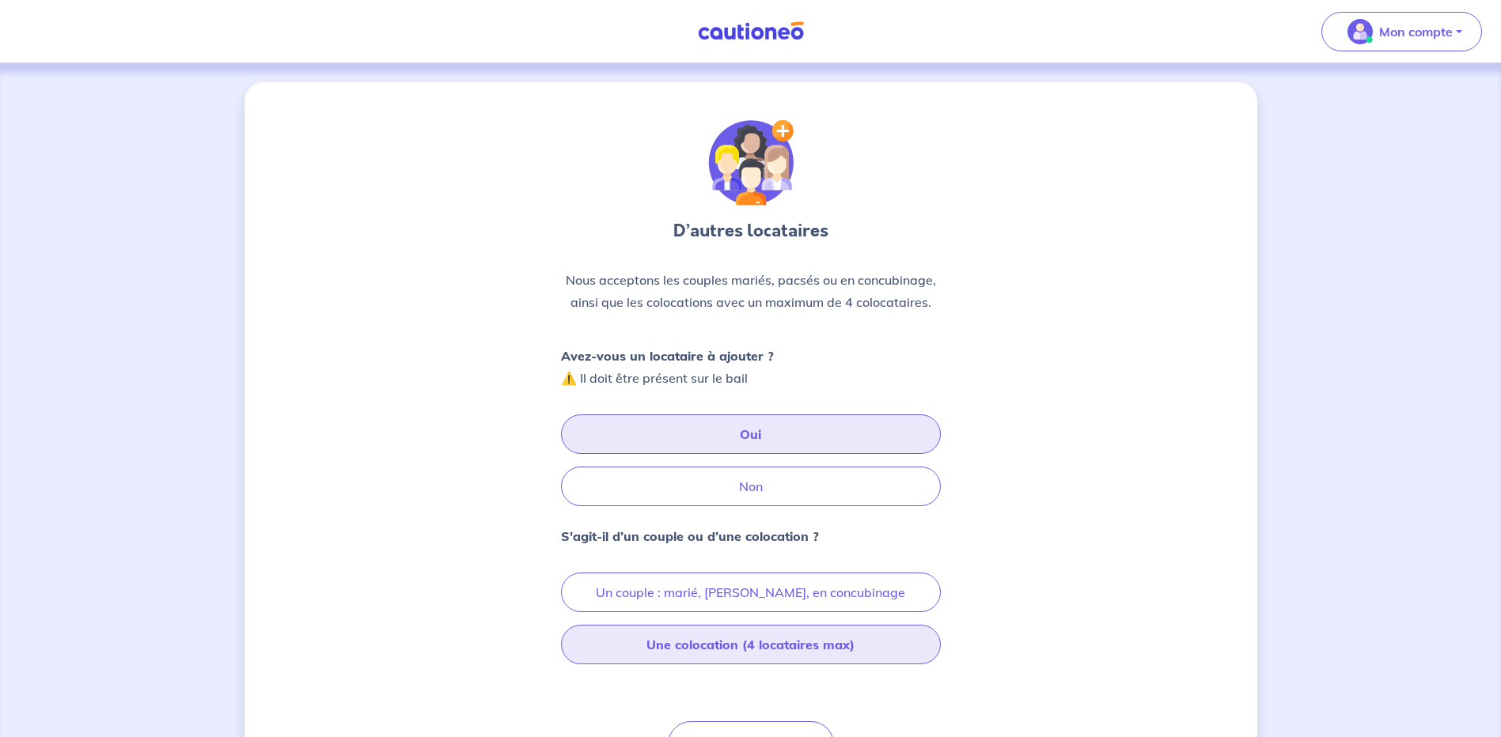
scroll to position [93, 0]
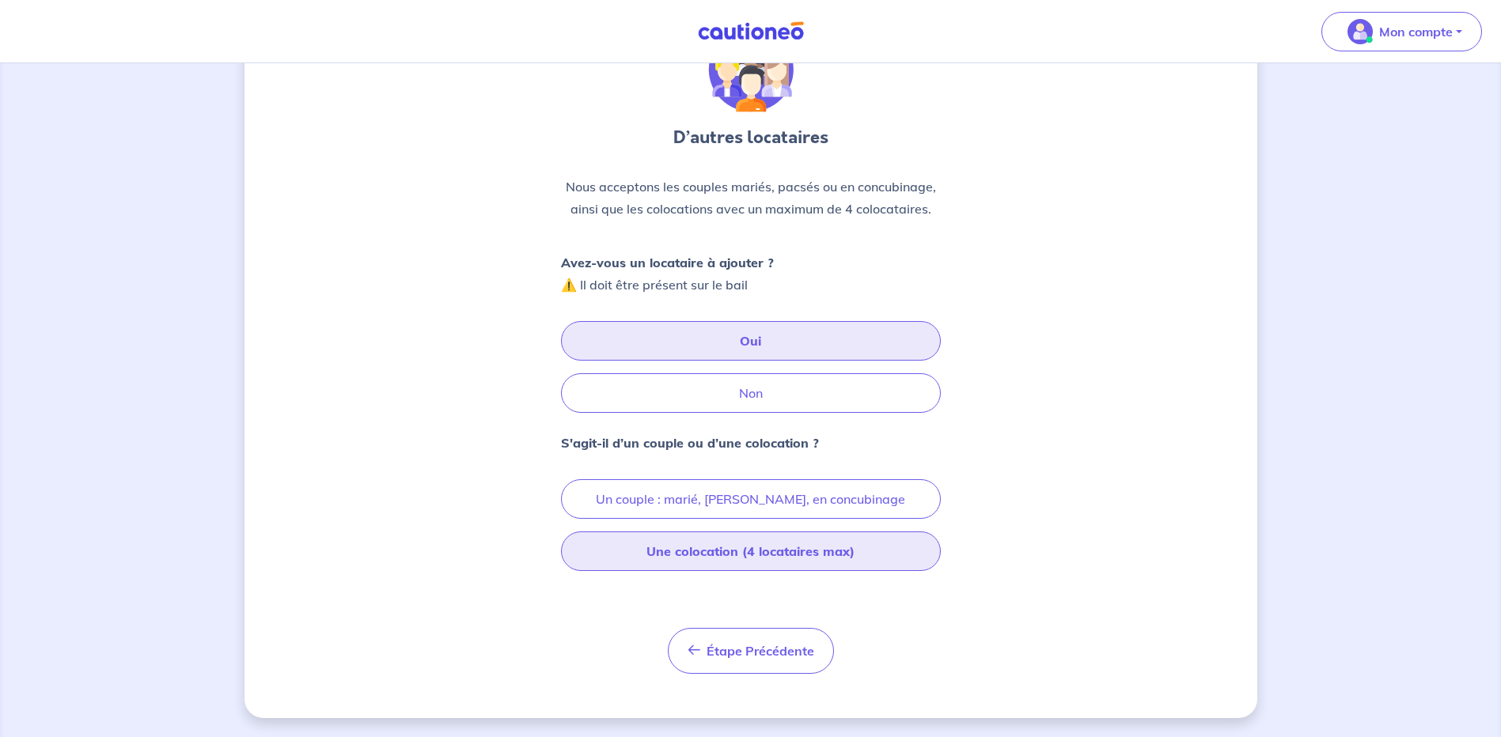
click at [827, 548] on button "Une colocation (4 locataires max)" at bounding box center [751, 552] width 380 height 40
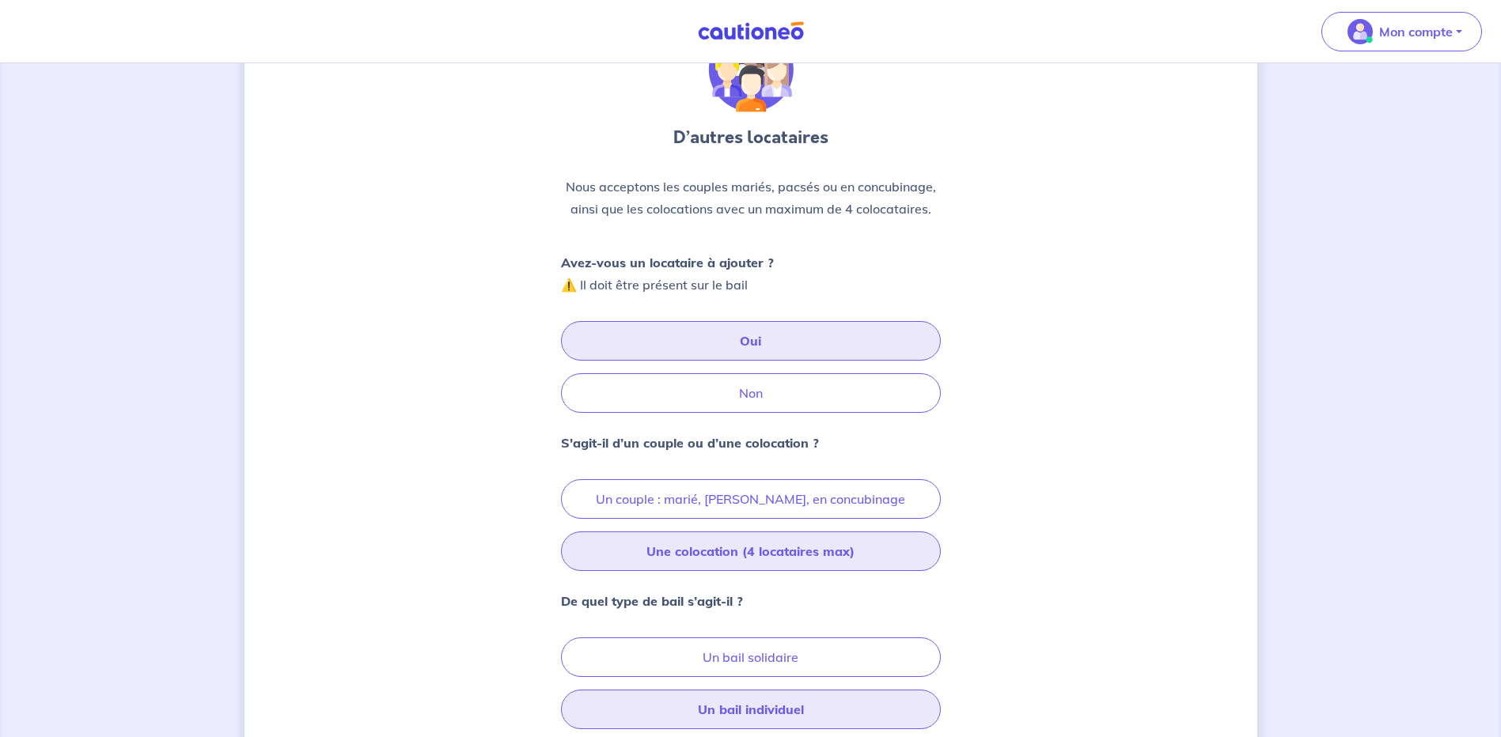
scroll to position [252, 0]
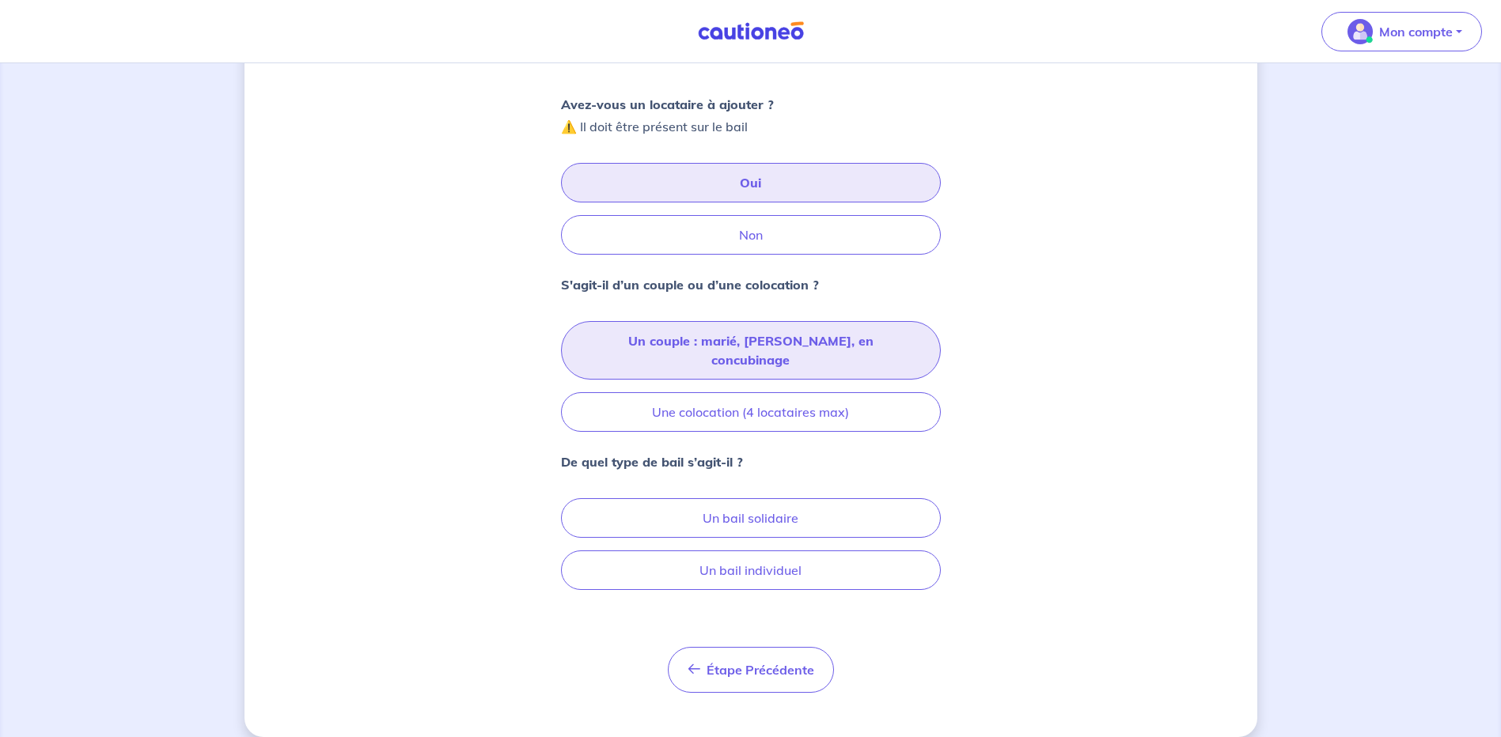
click at [853, 351] on button "Un couple : marié, [PERSON_NAME], en concubinage" at bounding box center [751, 350] width 380 height 59
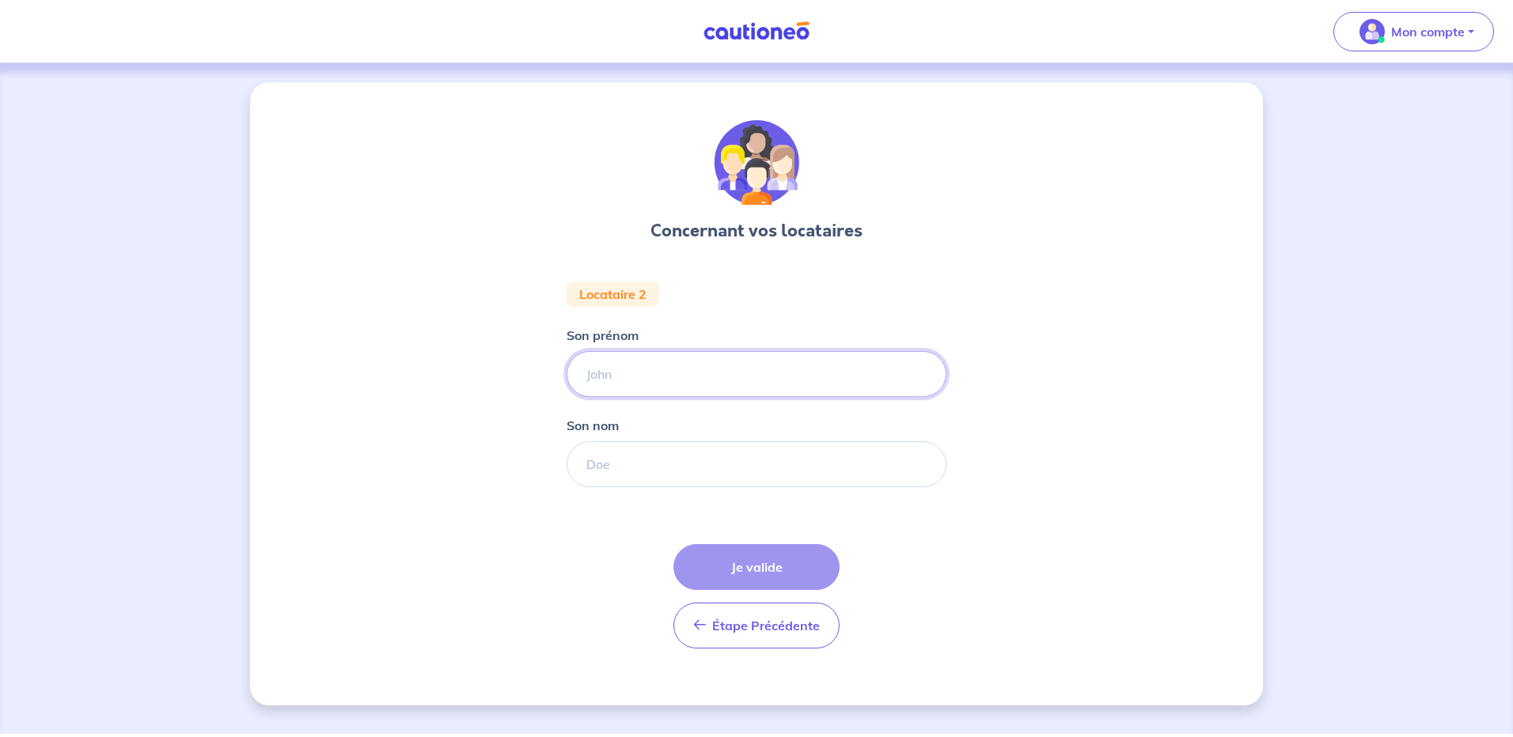
click at [789, 393] on input "Son prénom" at bounding box center [757, 374] width 380 height 46
type input "Stanyslas"
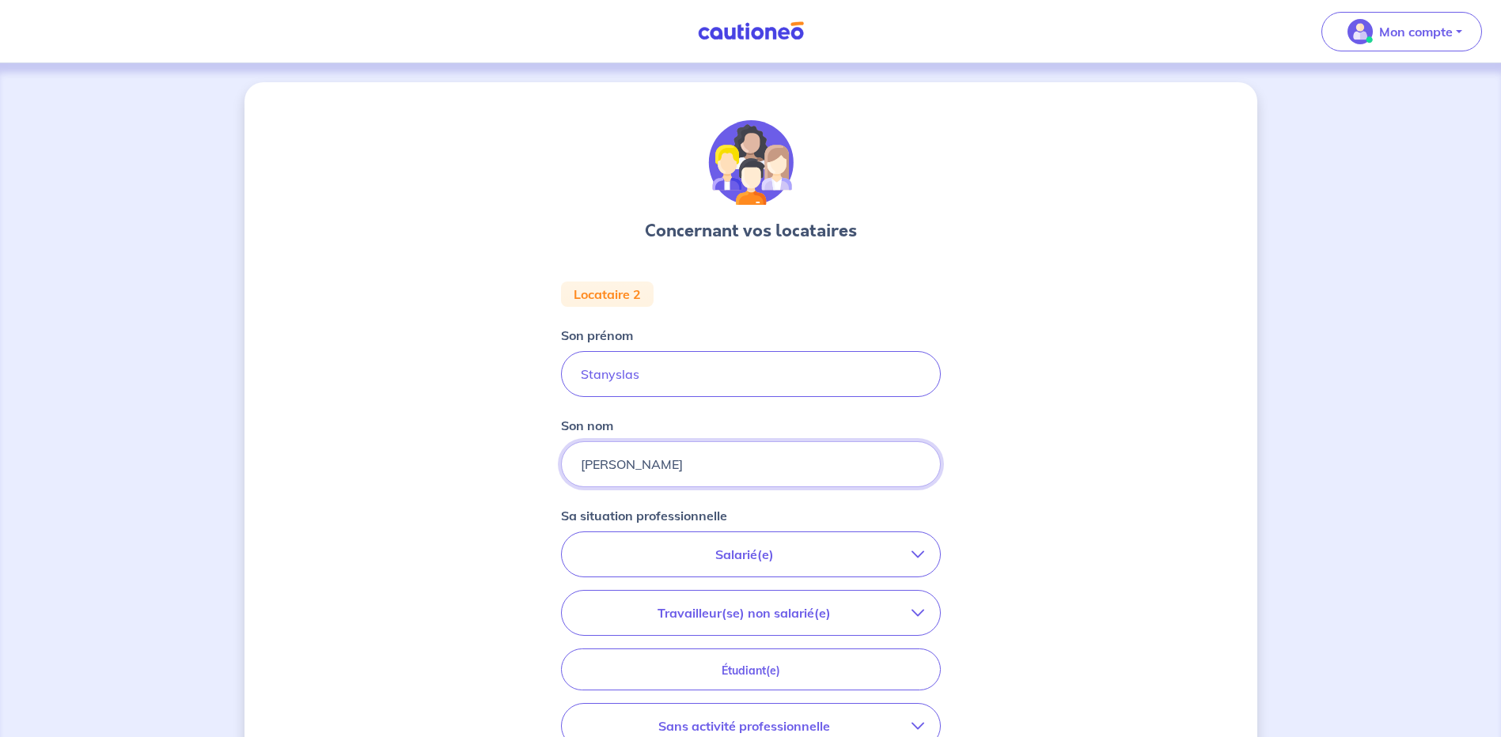
type input "[PERSON_NAME]"
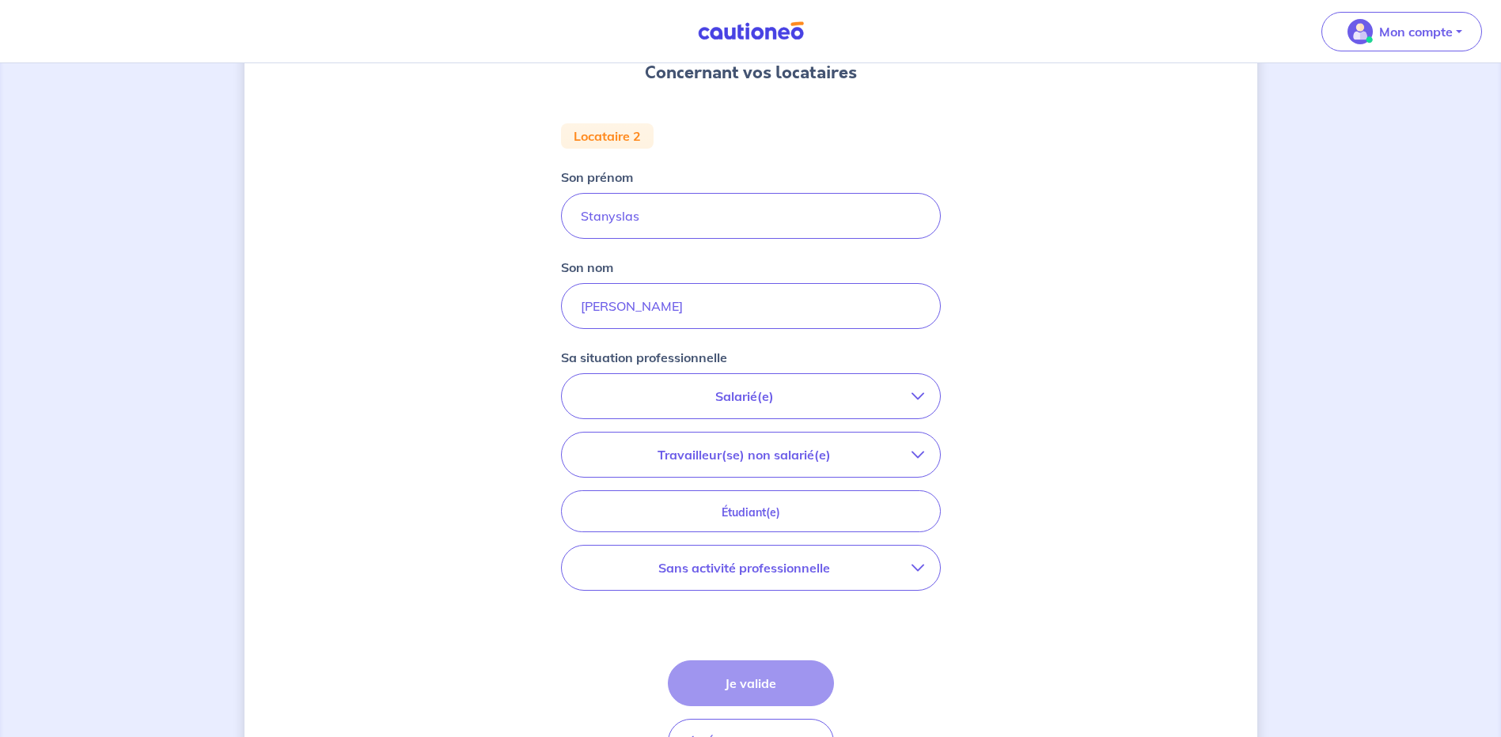
scroll to position [237, 0]
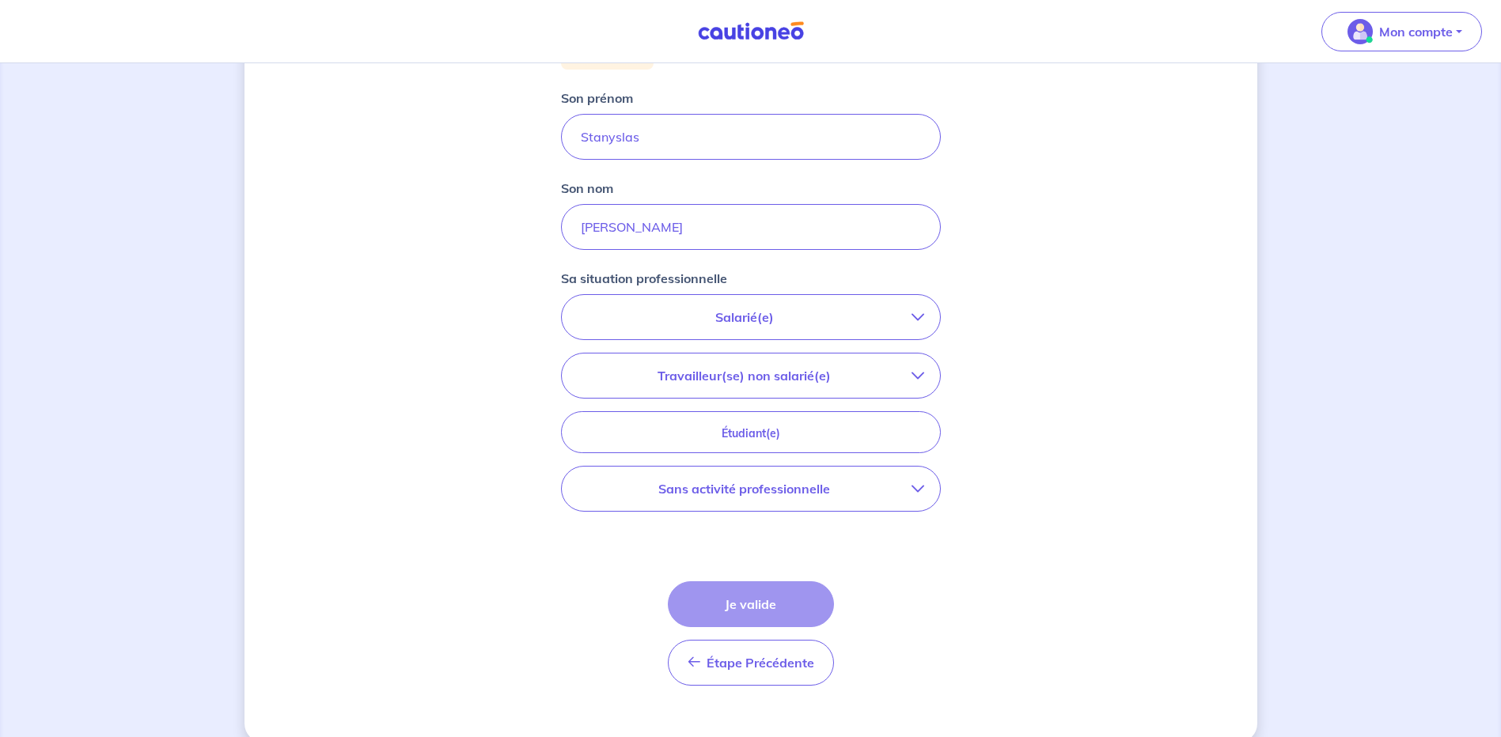
click at [913, 324] on button "Salarié(e)" at bounding box center [751, 317] width 378 height 44
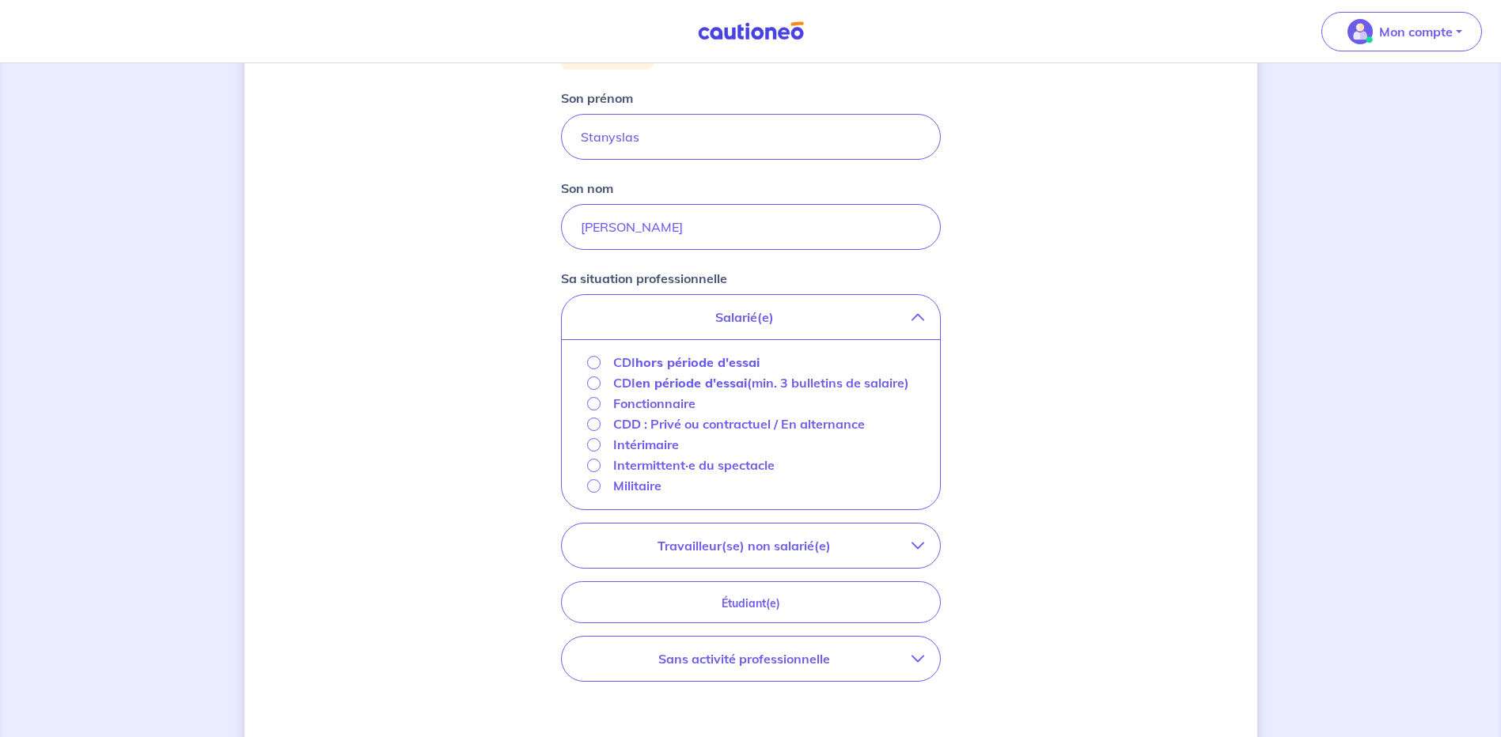
click at [635, 454] on p "Intérimaire" at bounding box center [646, 444] width 66 height 19
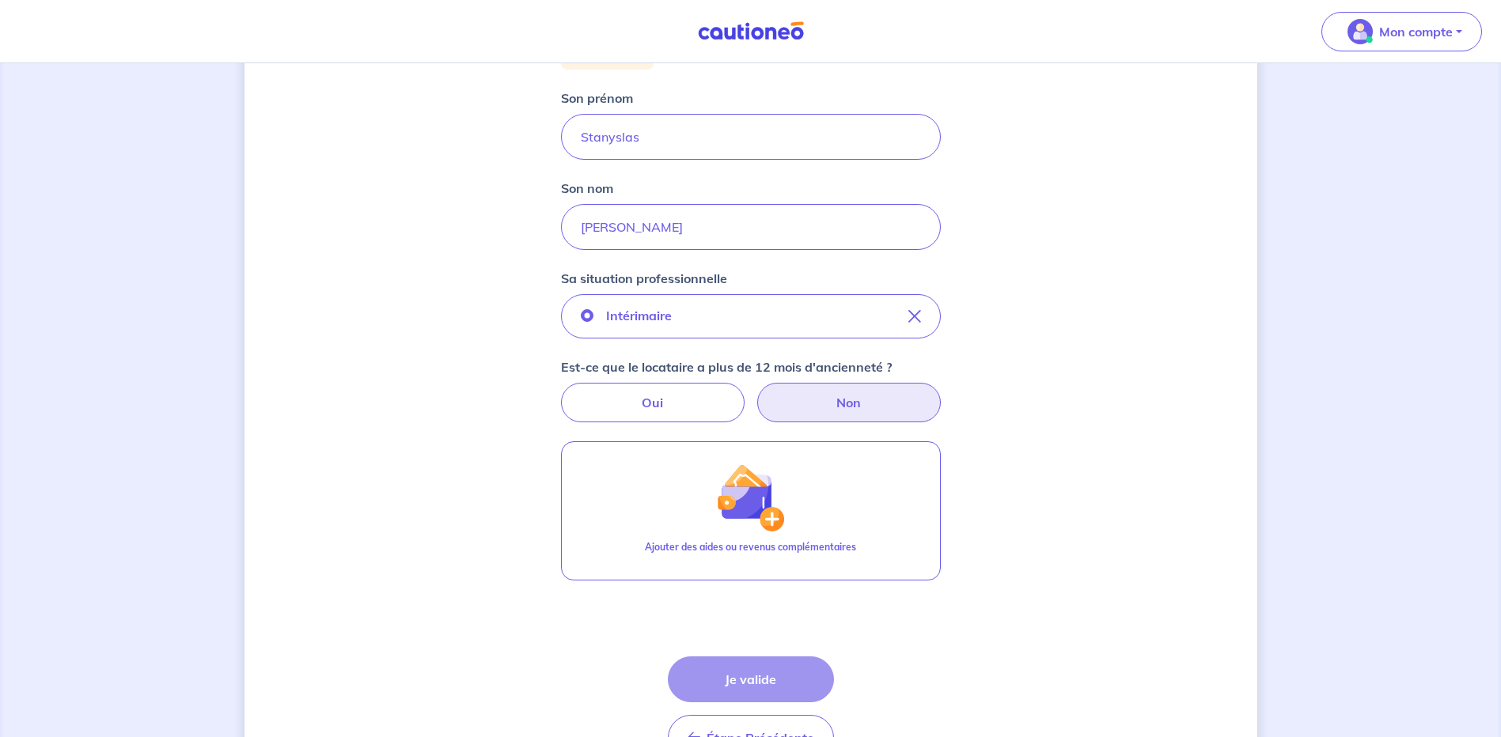
click at [884, 412] on label "Non" at bounding box center [849, 403] width 184 height 40
click at [756, 393] on input "Non" at bounding box center [750, 388] width 10 height 10
radio input "true"
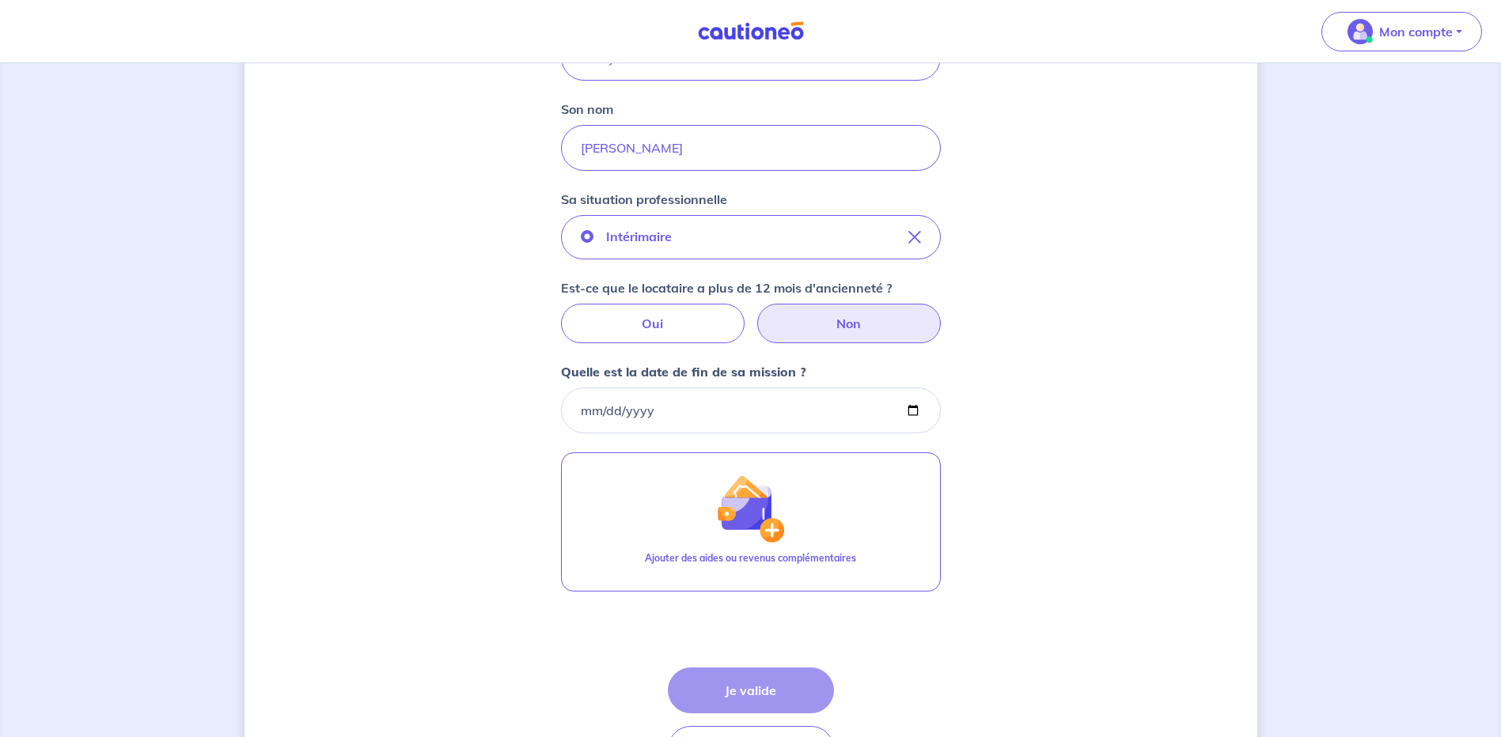
scroll to position [396, 0]
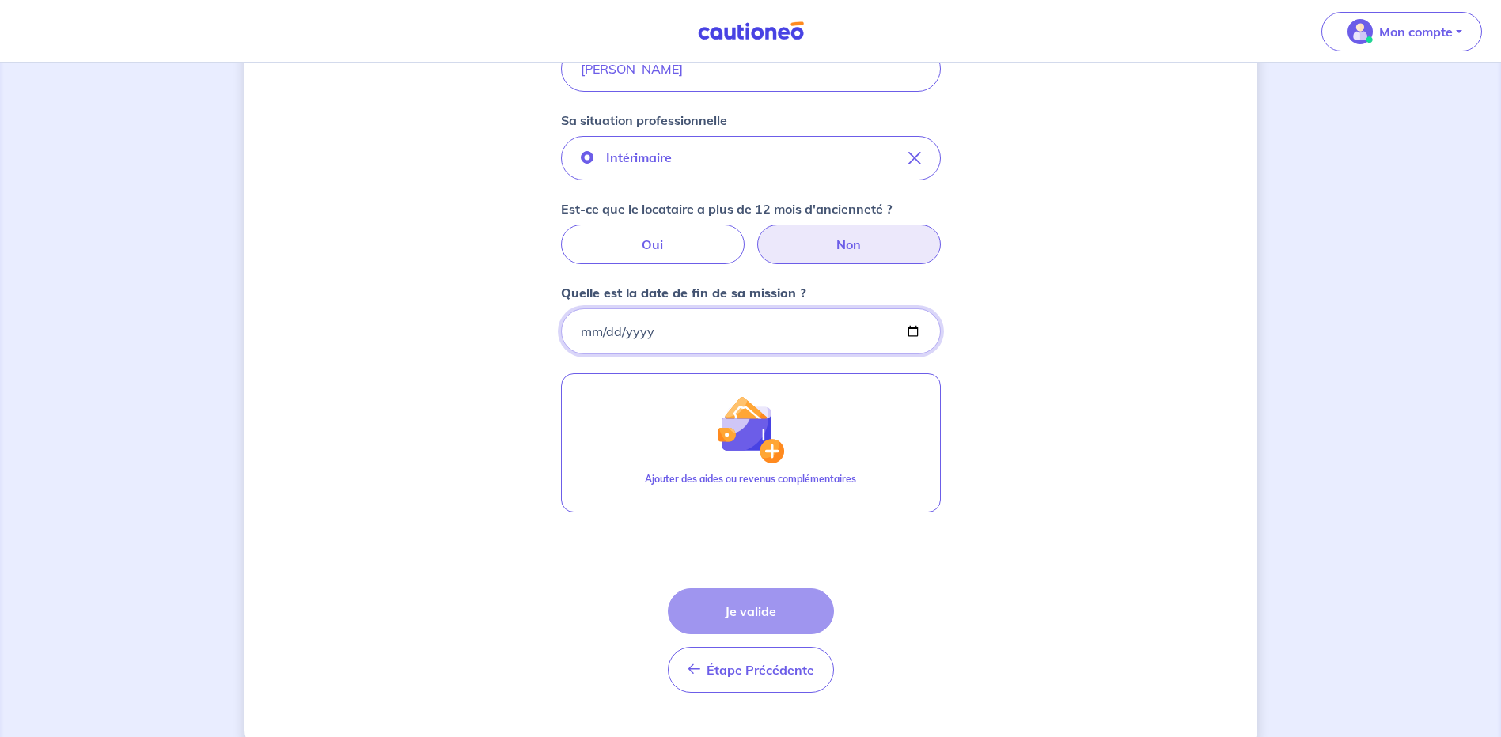
click at [589, 329] on input "Quelle est la date de fin de sa mission ?" at bounding box center [751, 332] width 380 height 46
click at [584, 332] on input "Quelle est la date de fin de sa mission ?" at bounding box center [751, 332] width 380 height 46
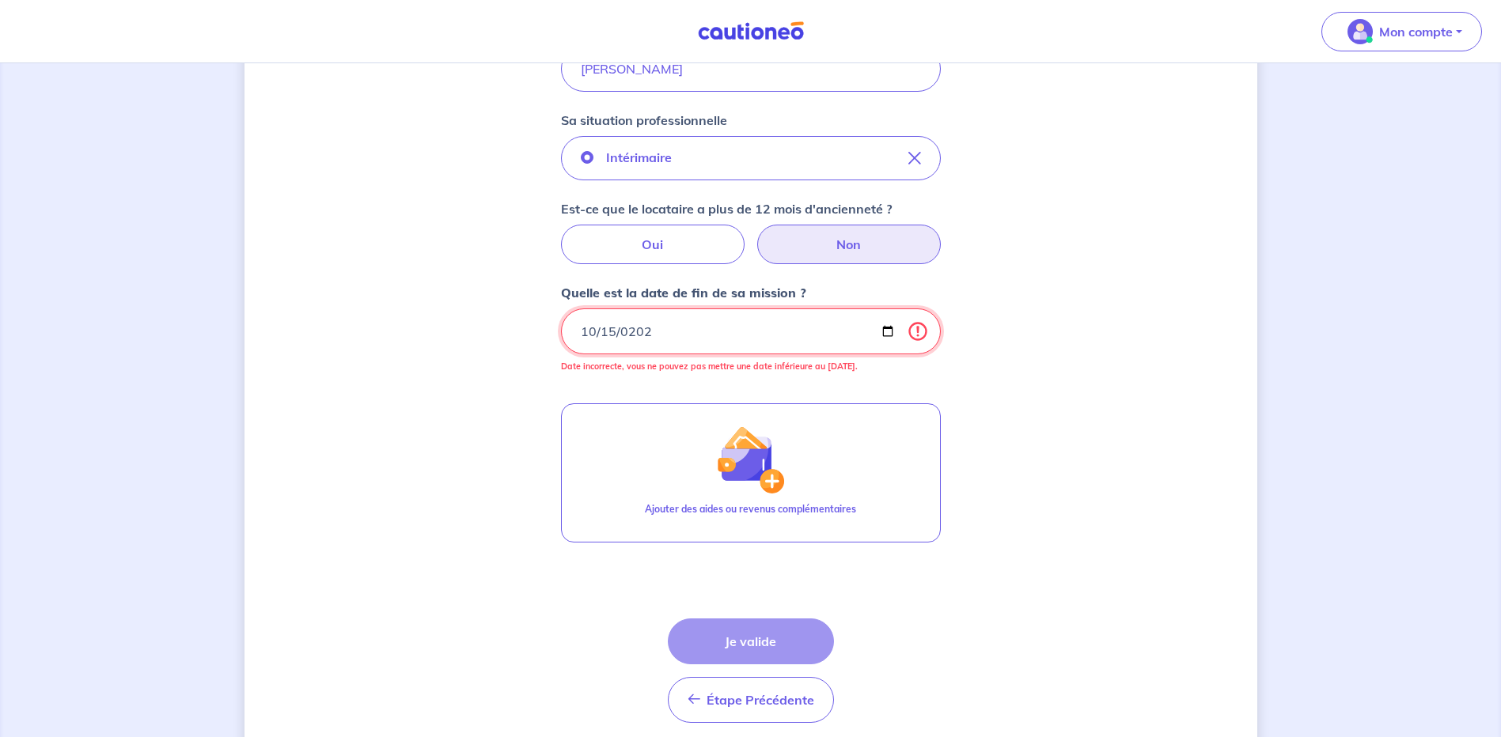
type input "[DATE]"
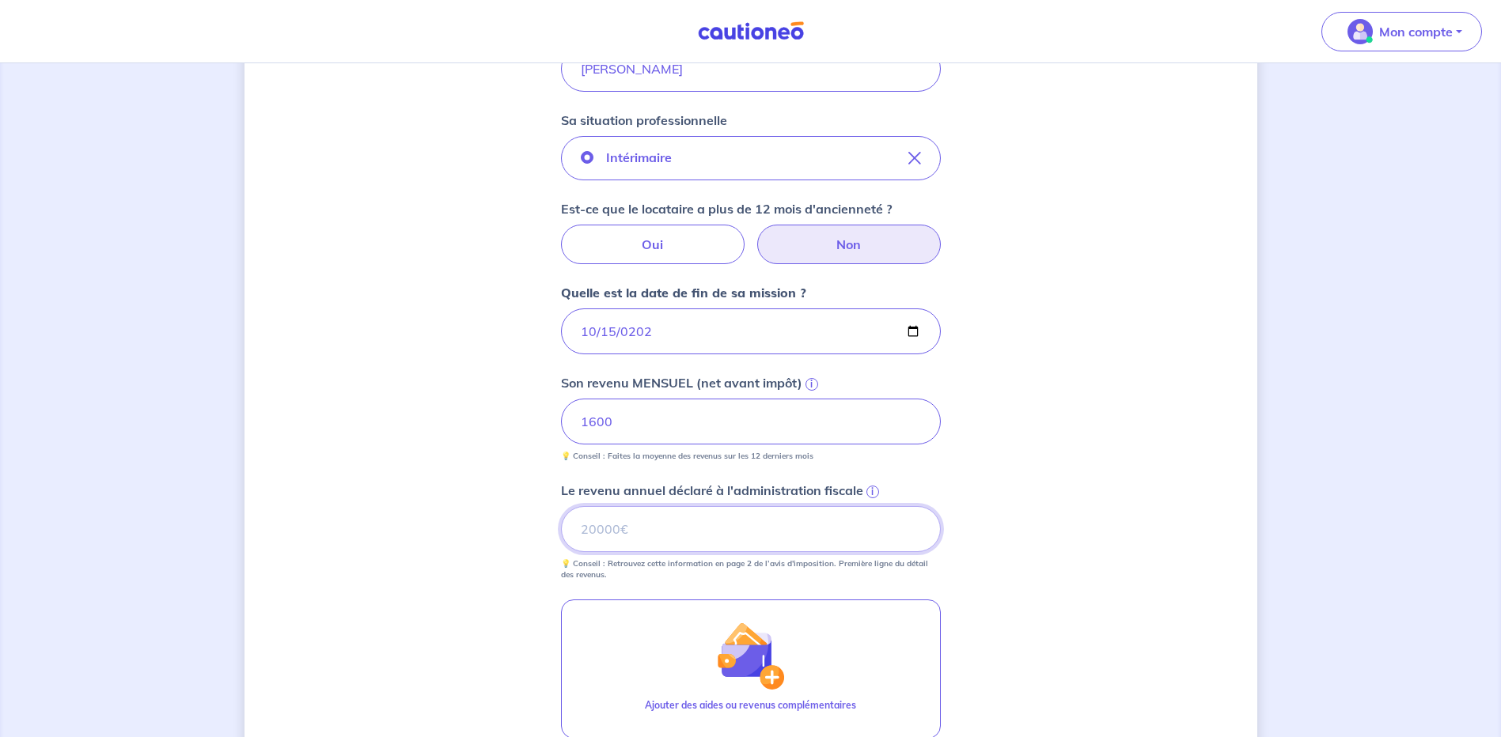
click at [652, 526] on input "Le revenu annuel déclaré à l'administration fiscale i" at bounding box center [751, 529] width 380 height 46
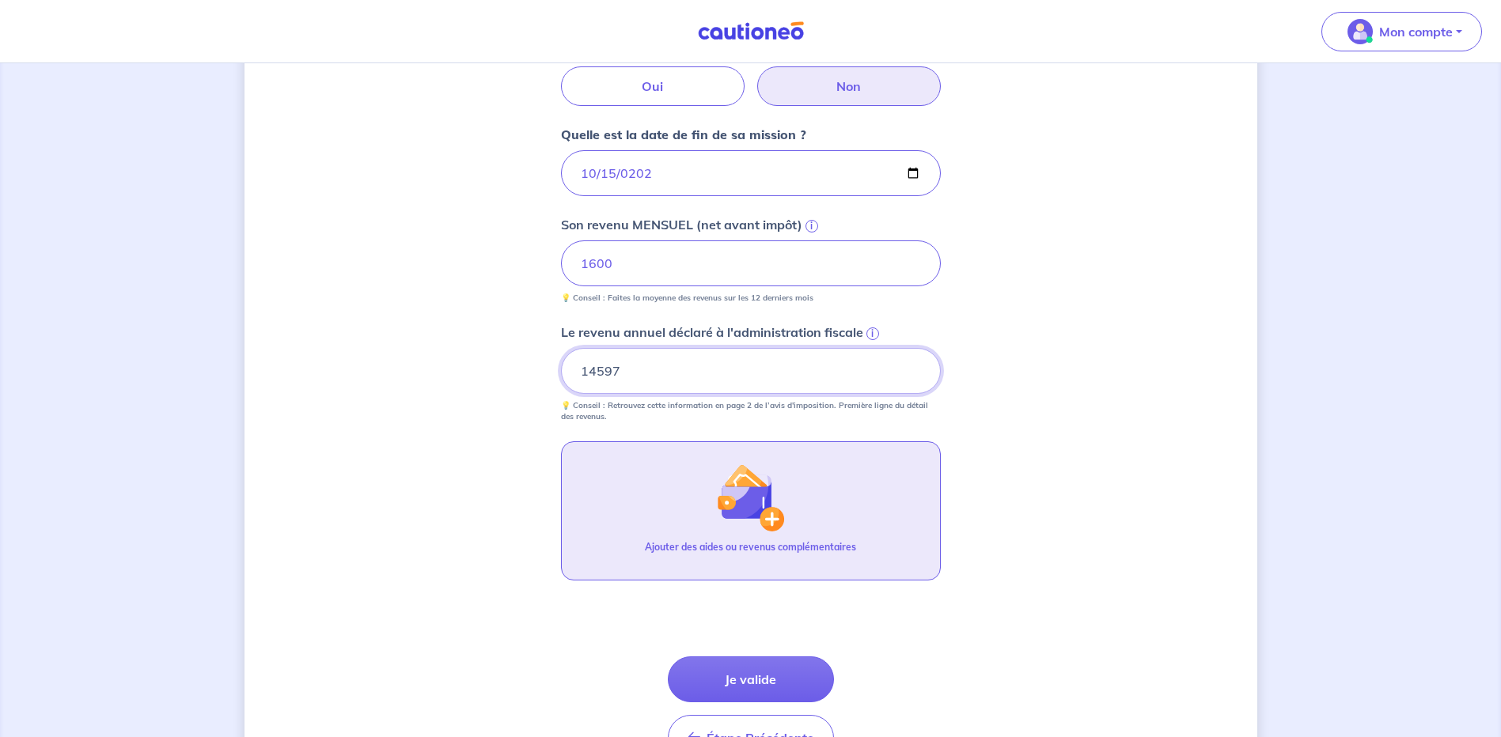
scroll to position [654, 0]
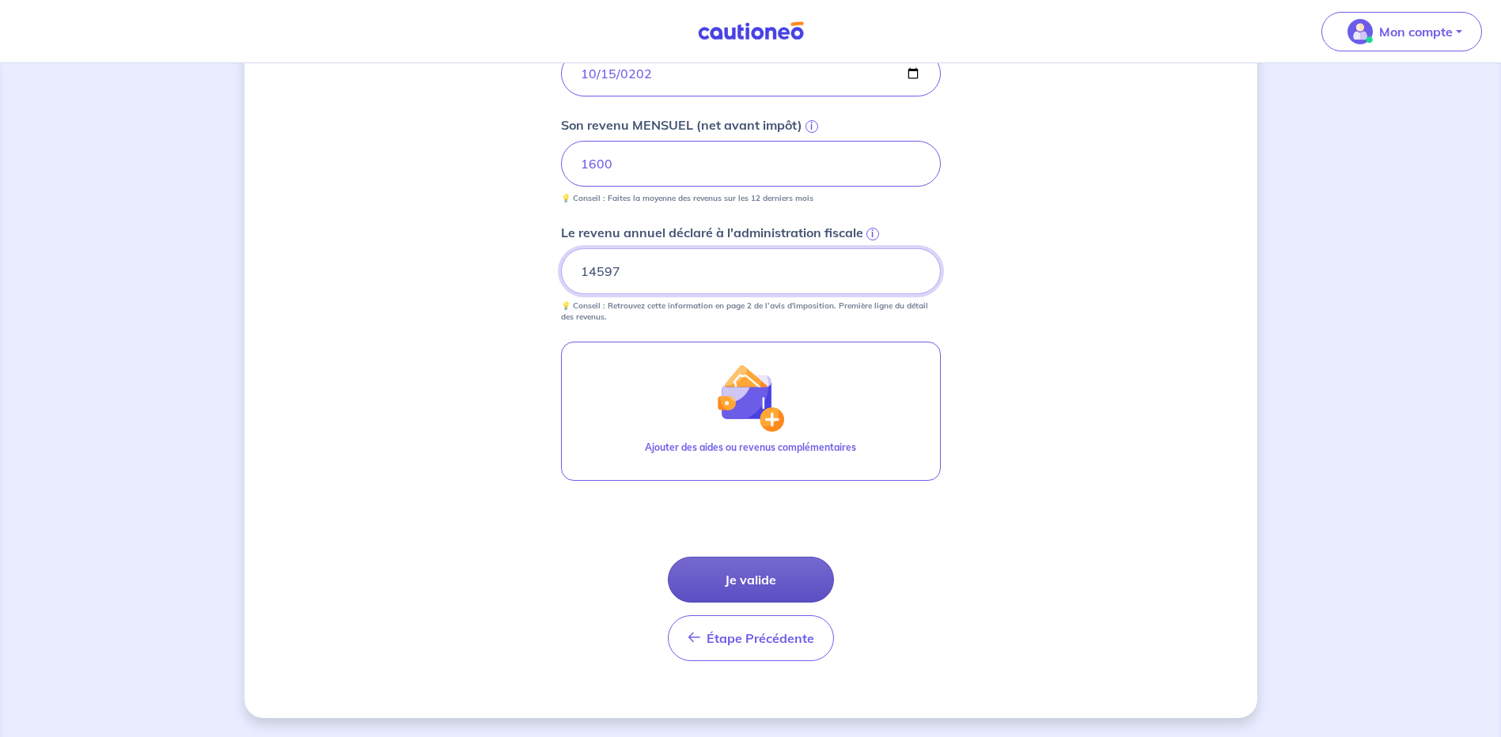
type input "14597"
click at [809, 577] on button "Je valide" at bounding box center [751, 580] width 166 height 46
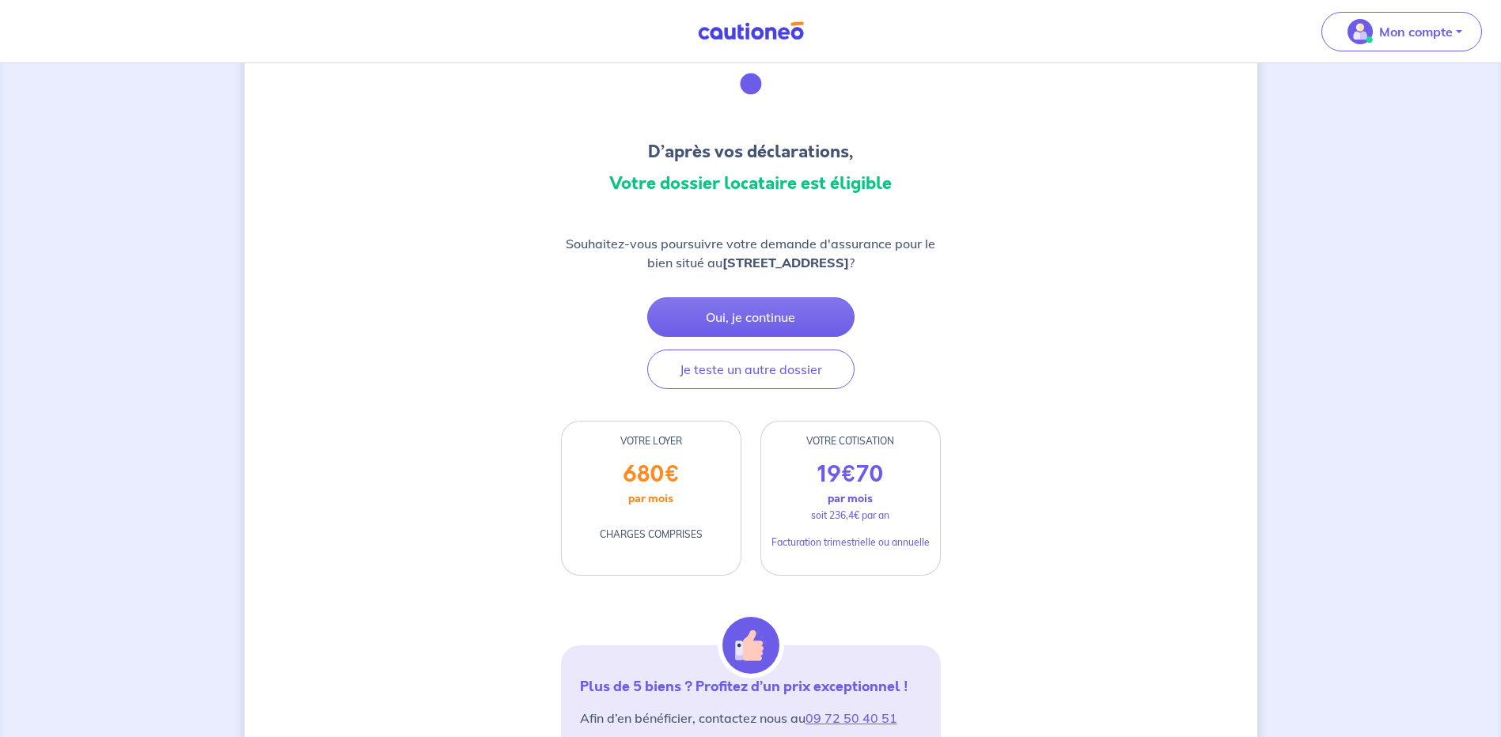
scroll to position [158, 0]
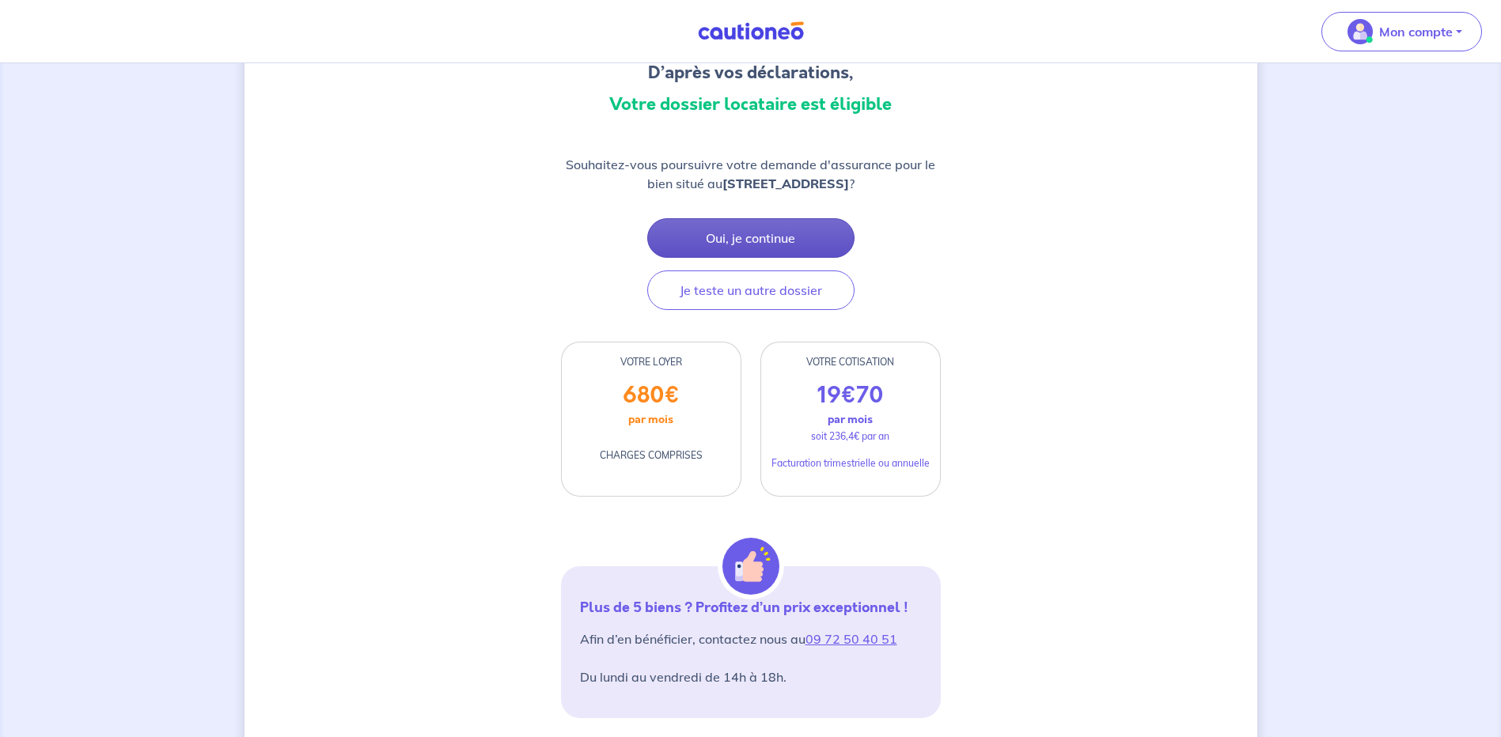
click at [811, 237] on button "Oui, je continue" at bounding box center [750, 238] width 207 height 40
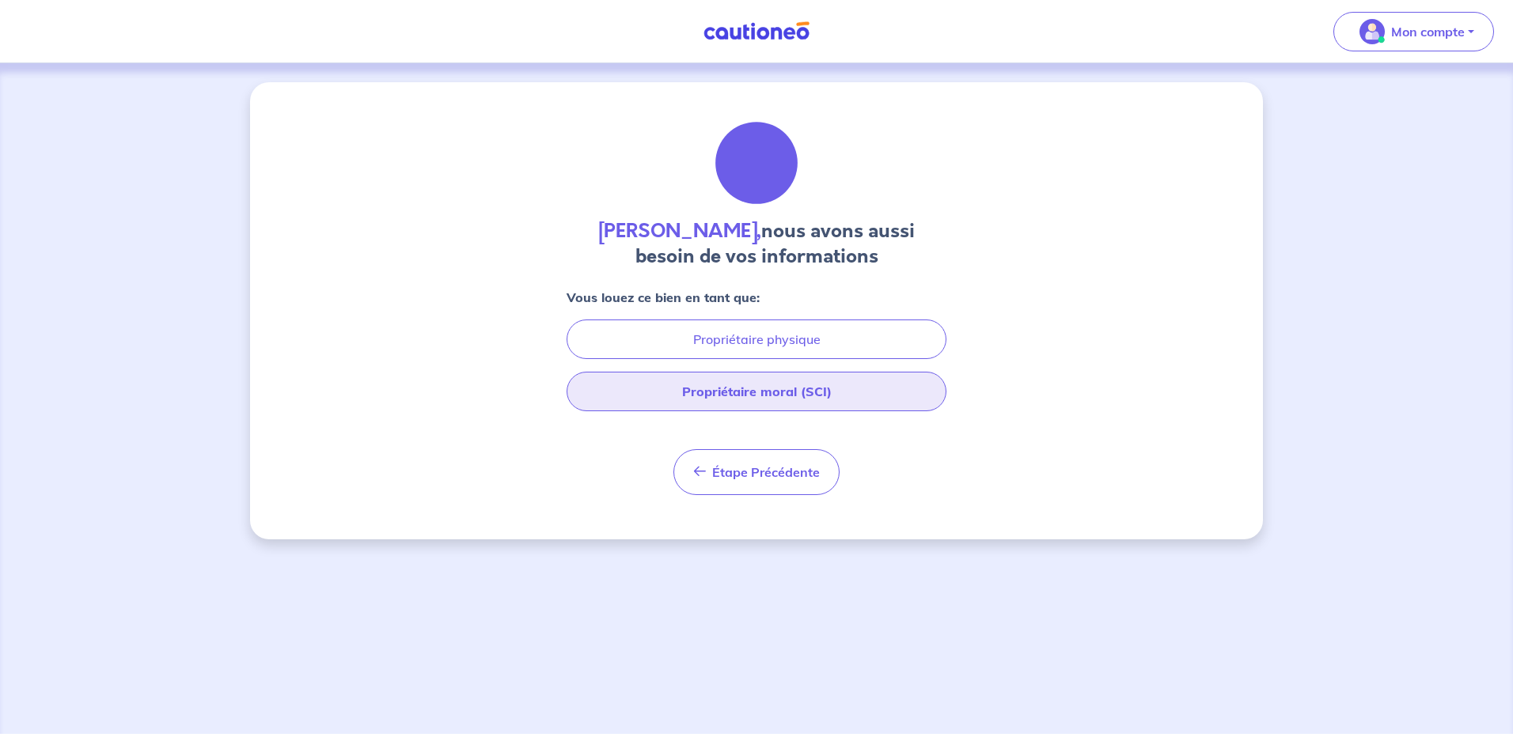
click at [872, 392] on button "Propriétaire moral (SCI)" at bounding box center [757, 392] width 380 height 40
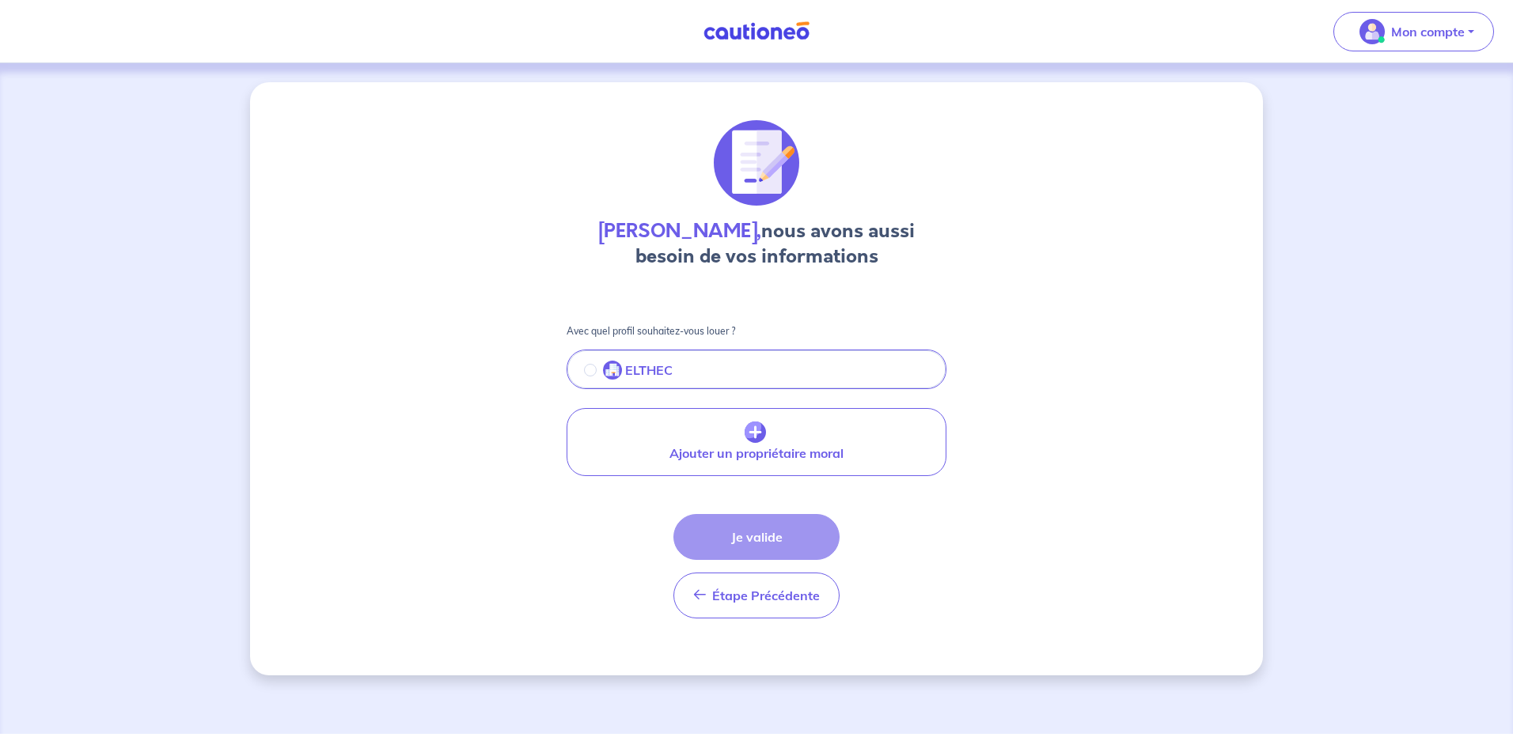
click at [736, 382] on button "ELTHEC" at bounding box center [756, 370] width 377 height 33
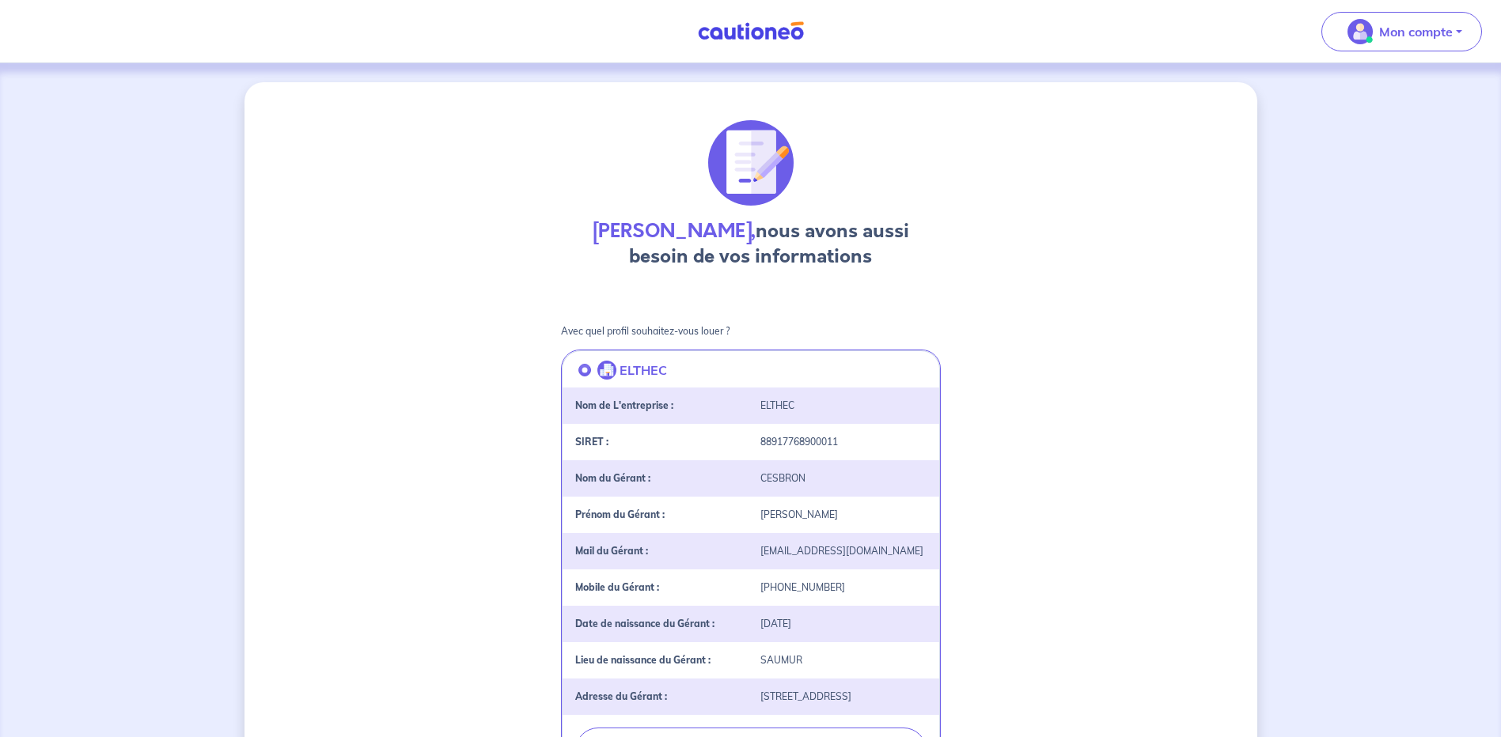
scroll to position [367, 0]
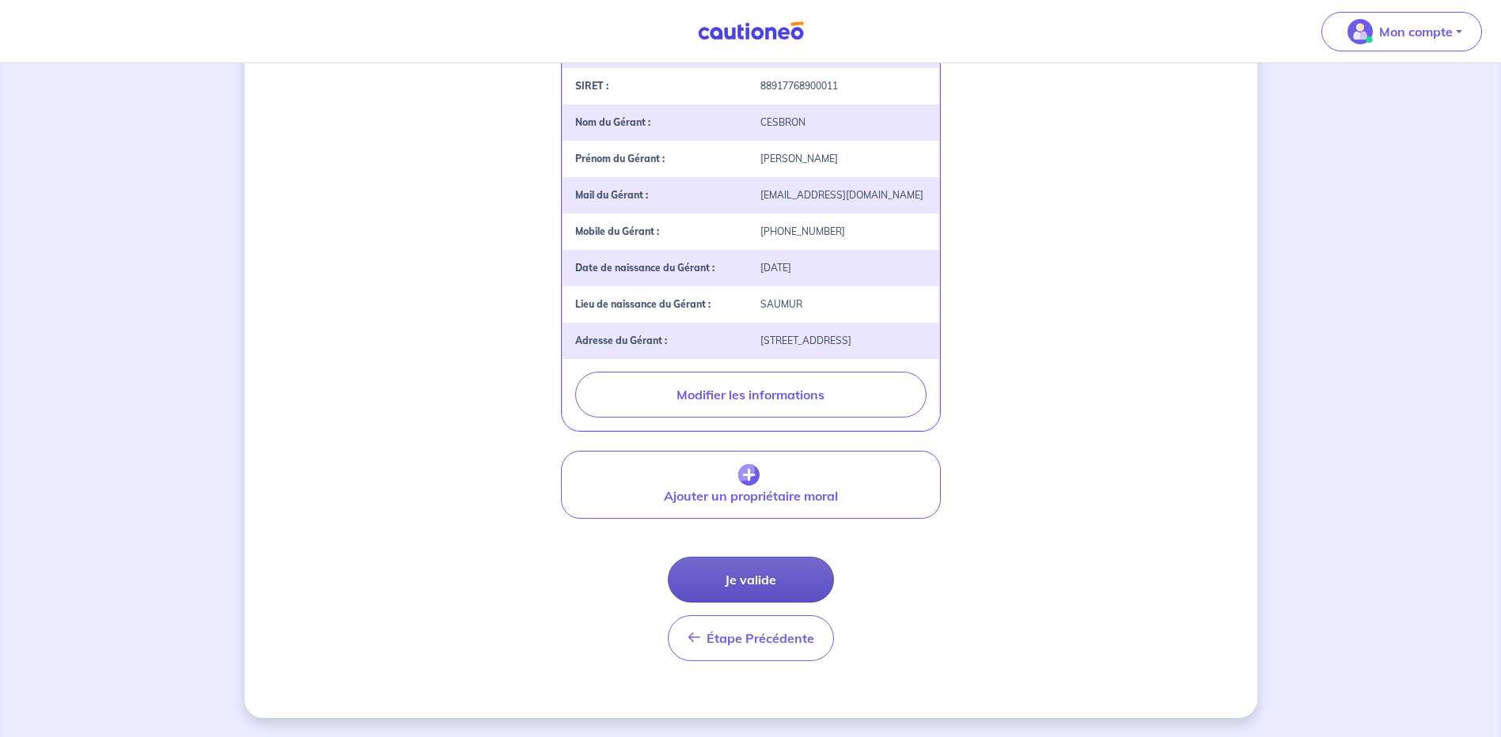
click at [806, 576] on button "Je valide" at bounding box center [751, 580] width 166 height 46
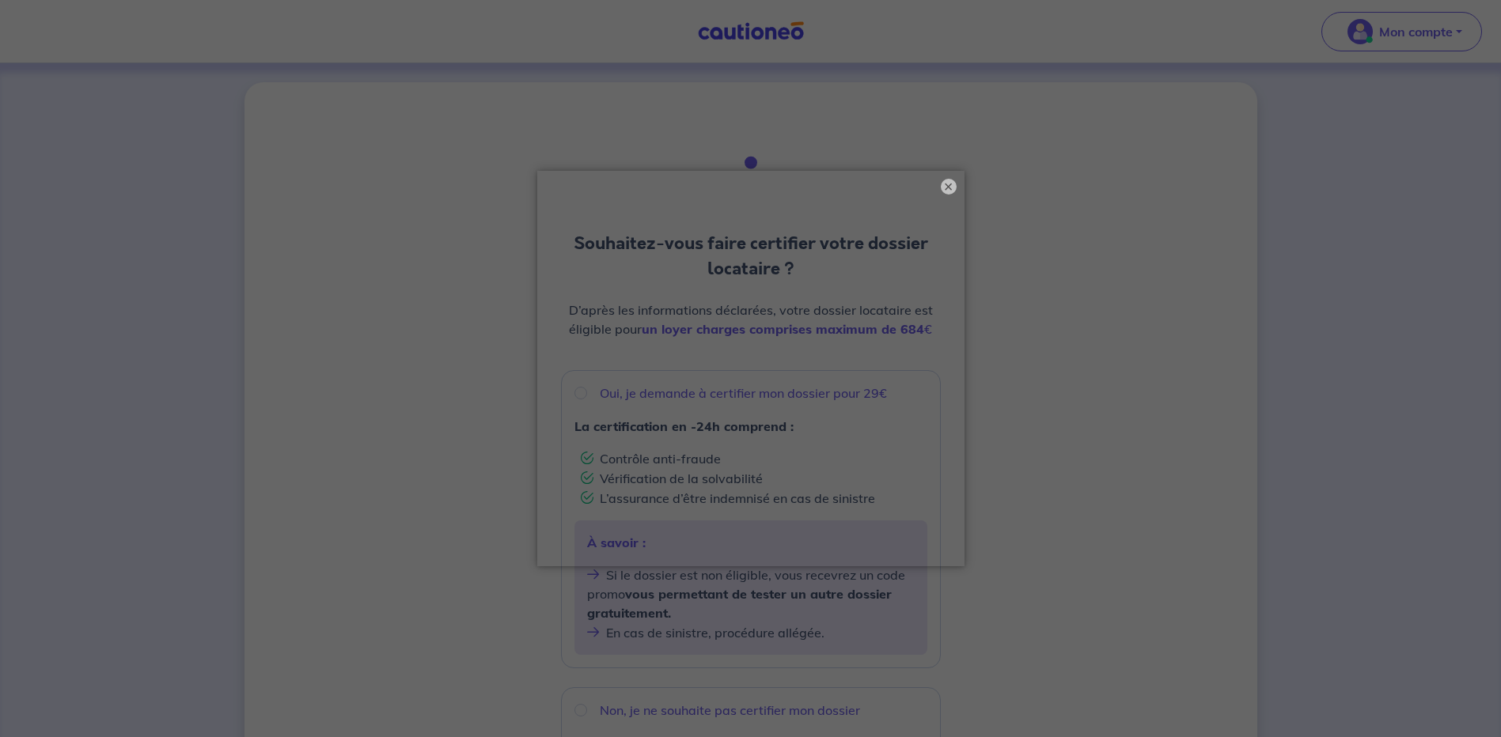
scroll to position [79, 0]
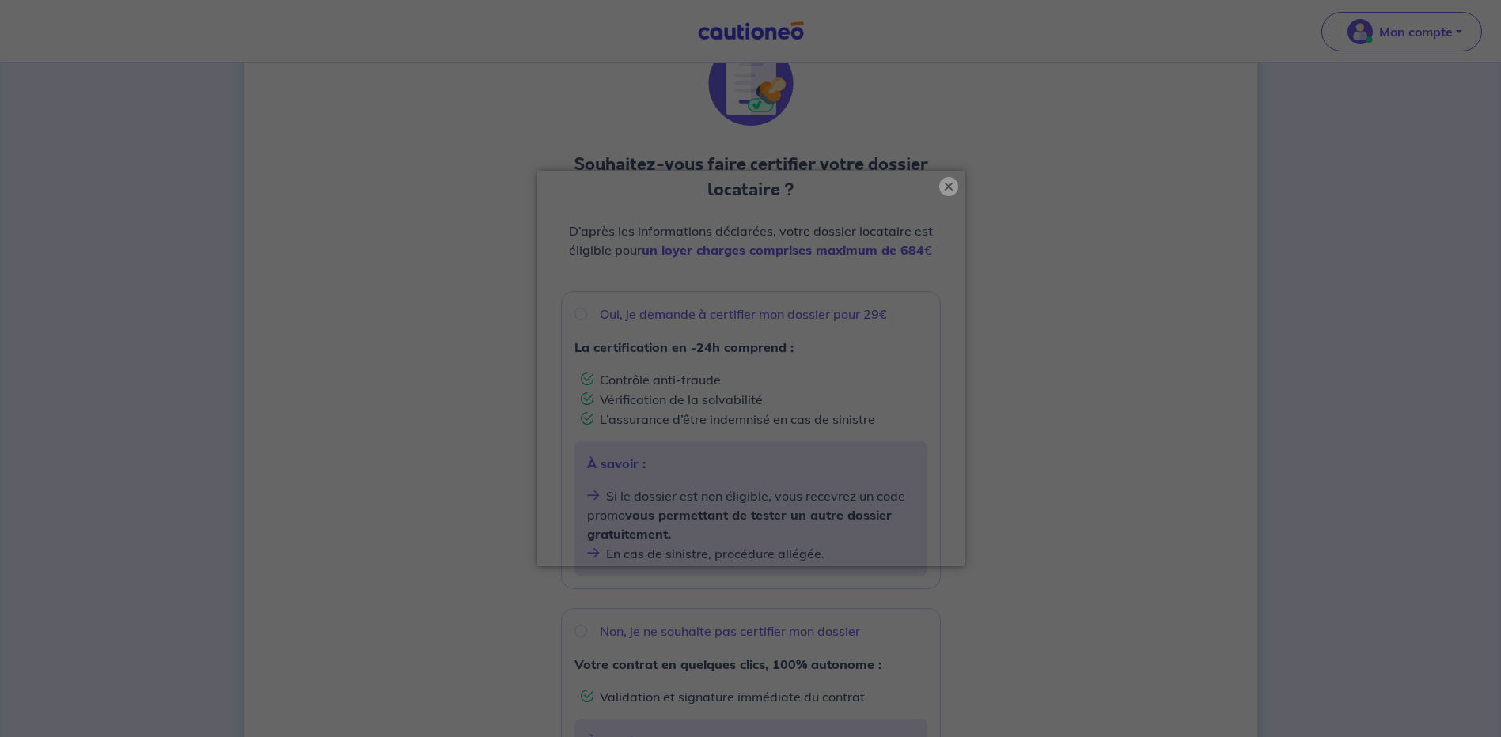
click at [946, 188] on button "×" at bounding box center [948, 186] width 19 height 19
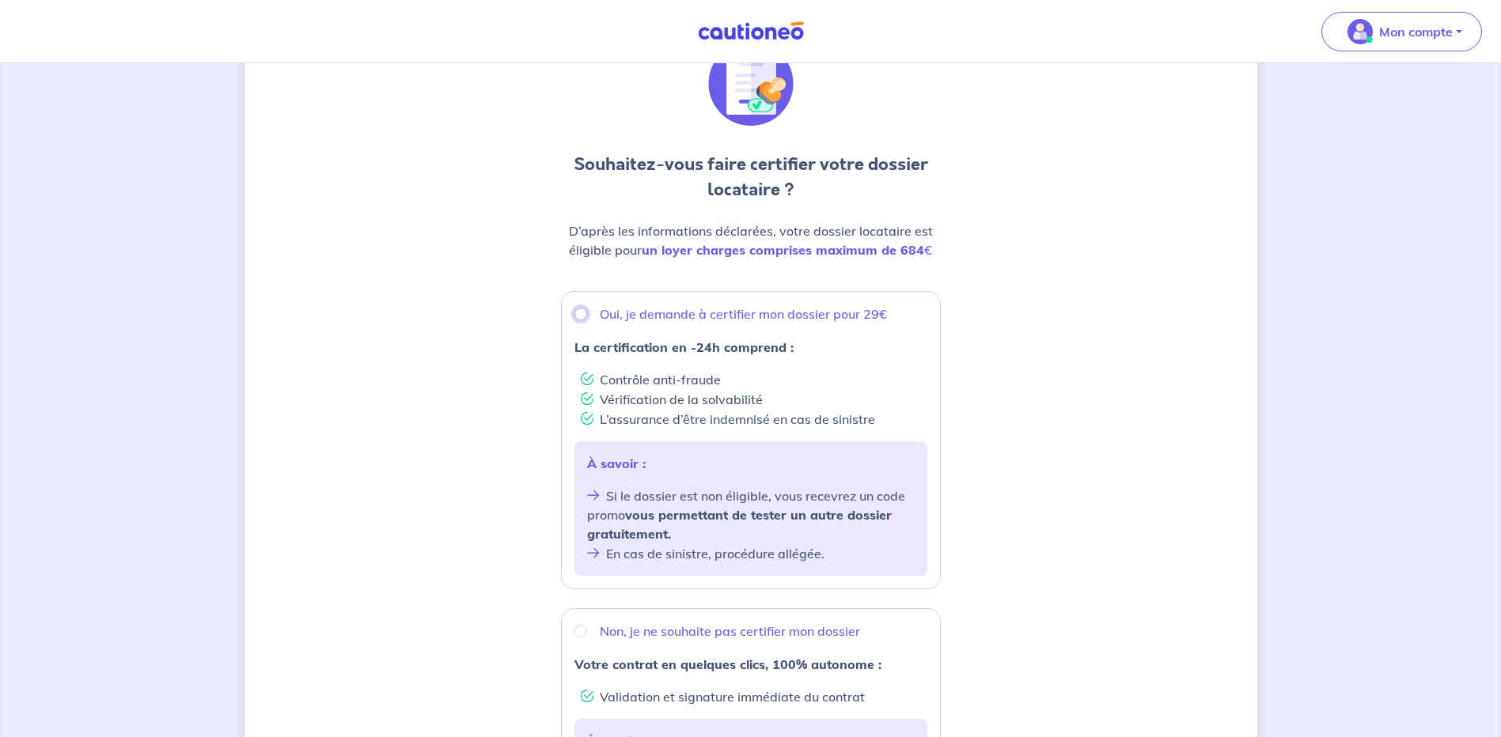
click at [574, 313] on input "Oui, je demande à certifier mon dossier pour 29€" at bounding box center [580, 314] width 13 height 13
radio input "true"
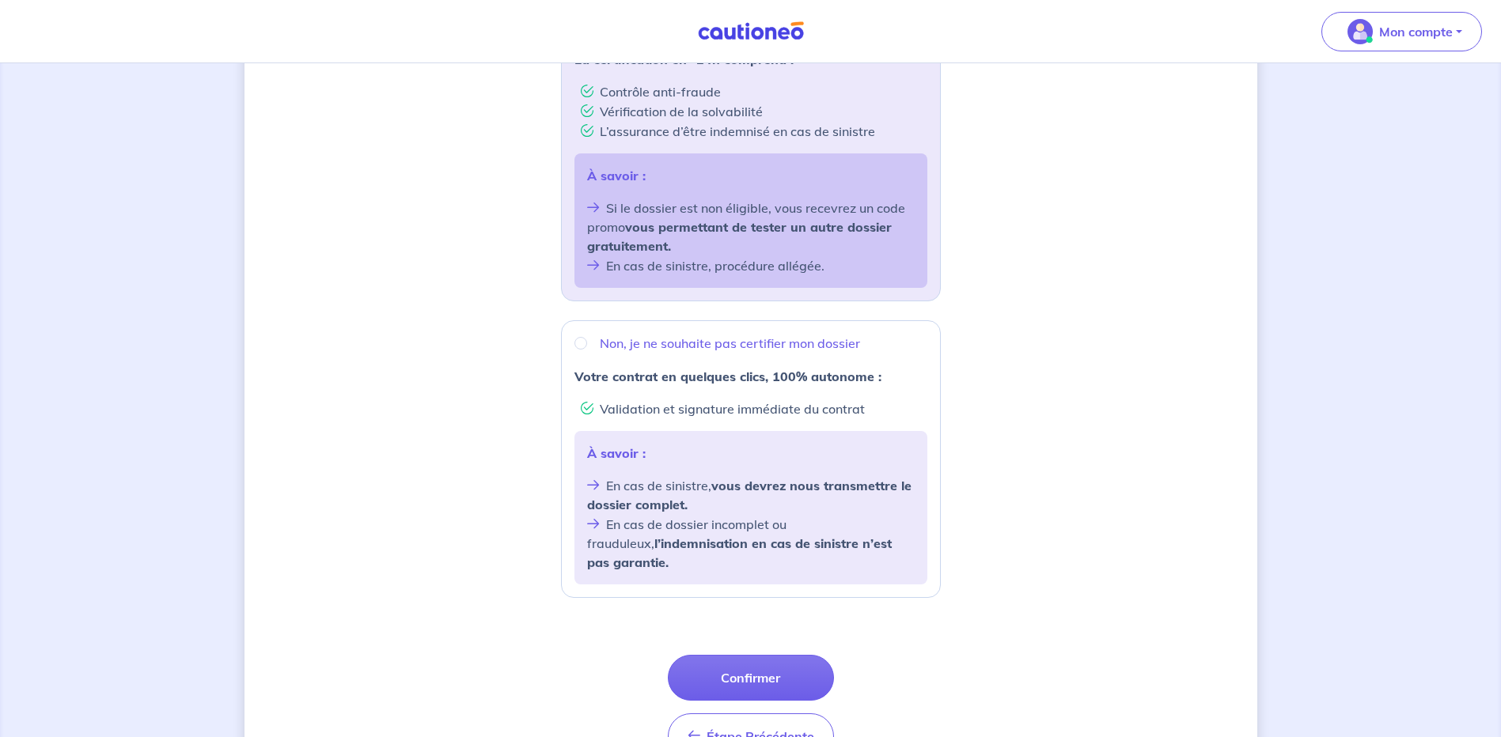
scroll to position [130, 0]
